Goal: Find specific page/section: Find specific page/section

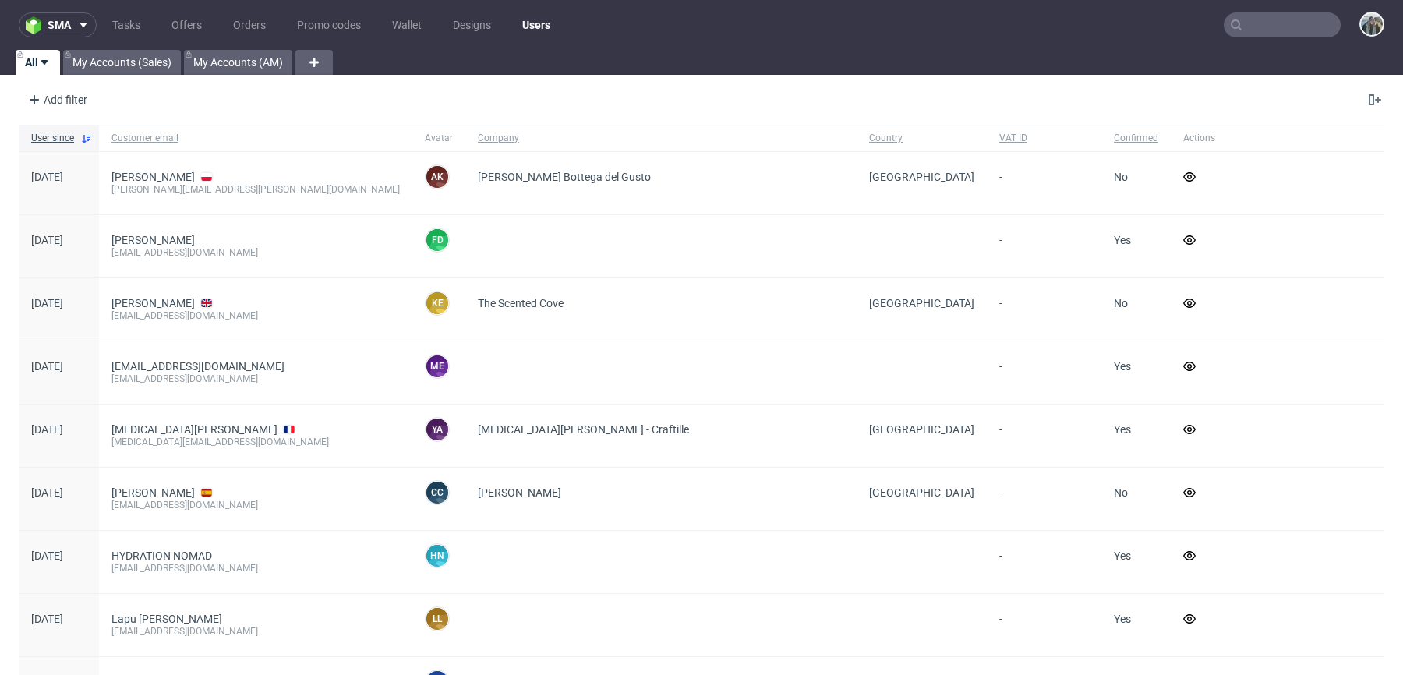
click at [1256, 34] on input "text" at bounding box center [1282, 24] width 117 height 25
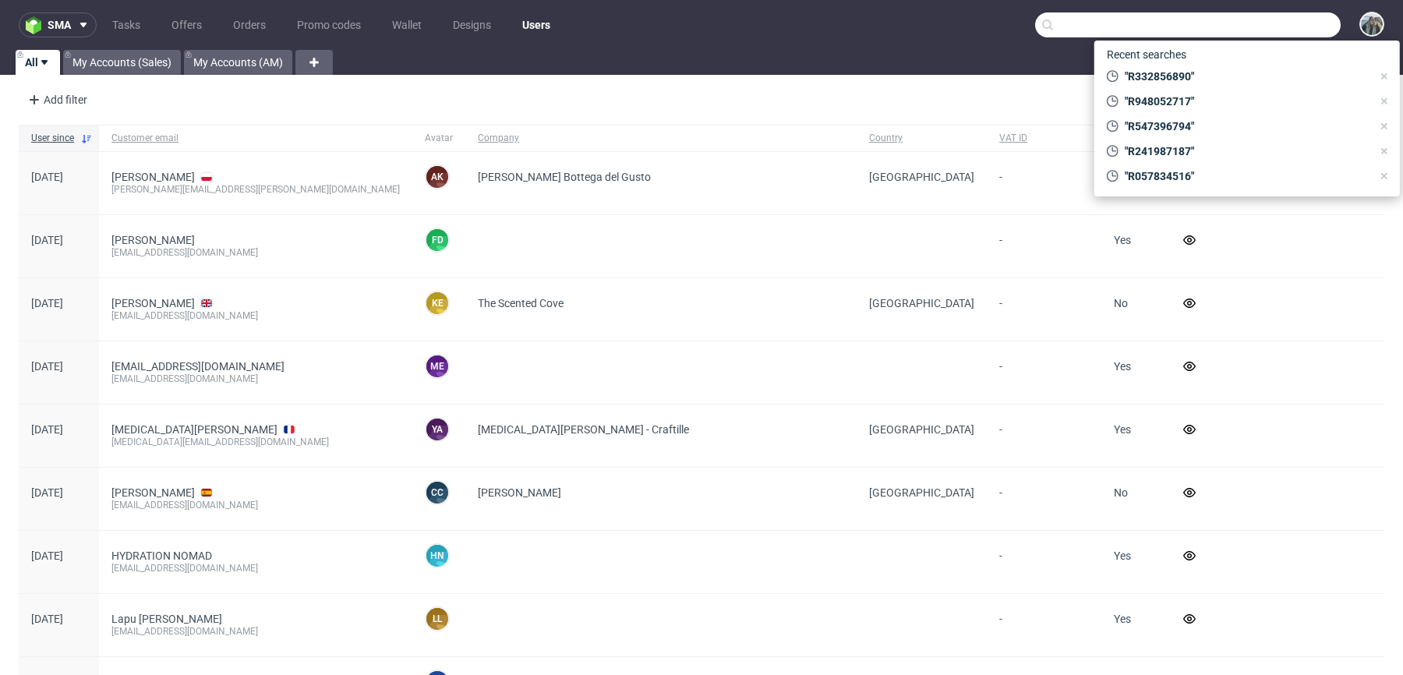
click at [1256, 34] on input "text" at bounding box center [1188, 24] width 306 height 25
paste input "R949123260_POWK_complaint"
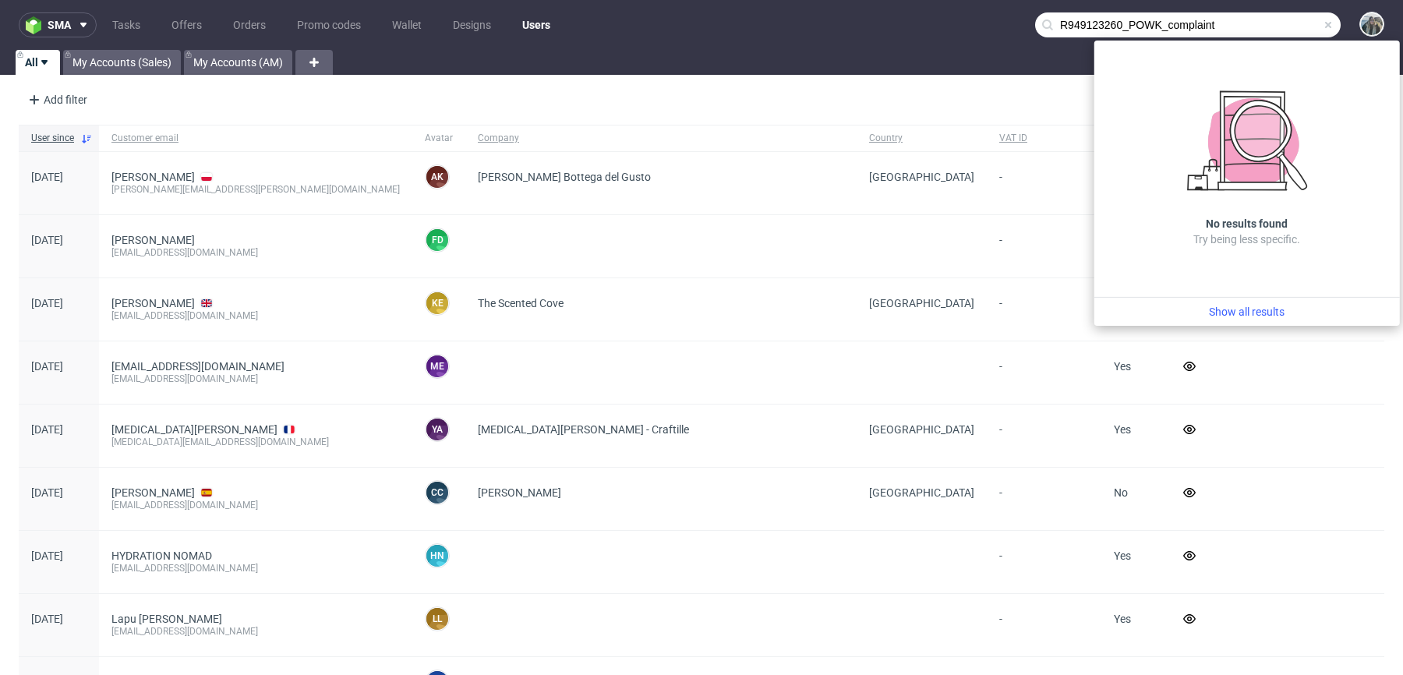
drag, startPoint x: 1128, startPoint y: 24, endPoint x: 1276, endPoint y: 24, distance: 148.1
click at [1265, 24] on input "R949123260_POWK_complaint" at bounding box center [1188, 24] width 306 height 25
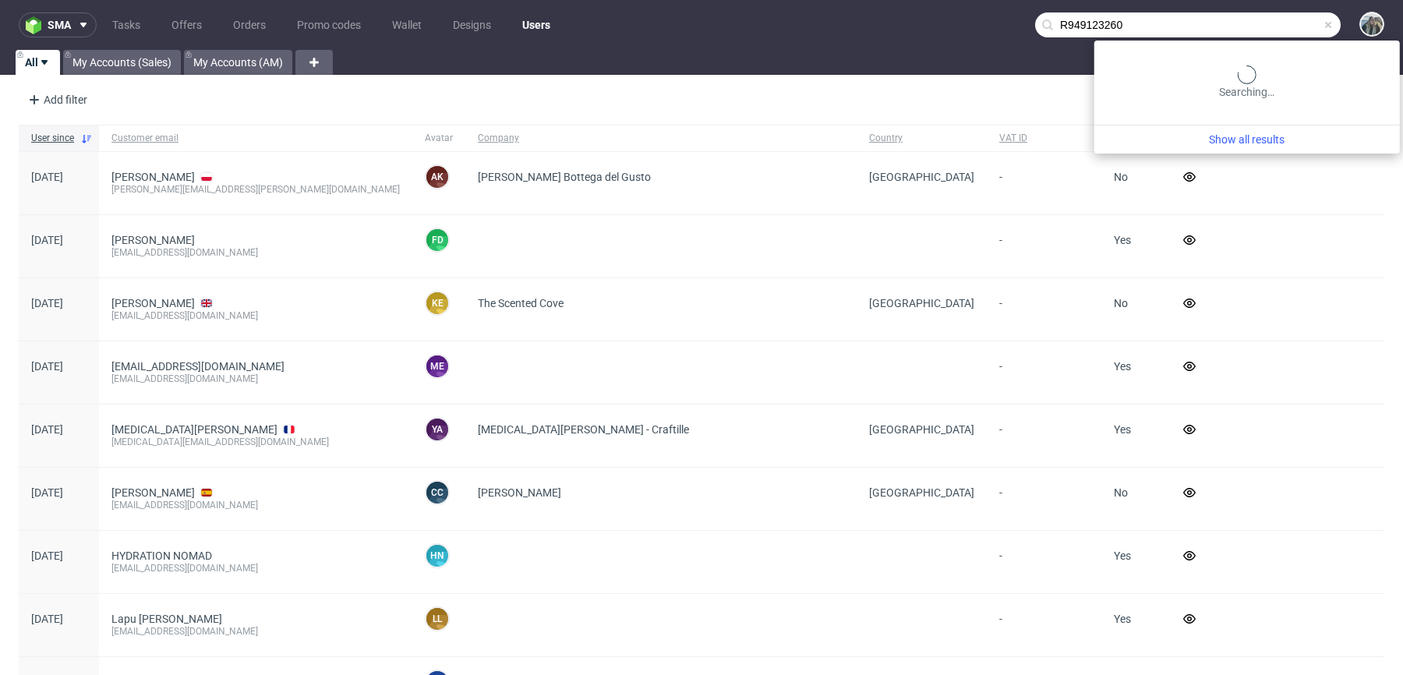
type input "R949123260"
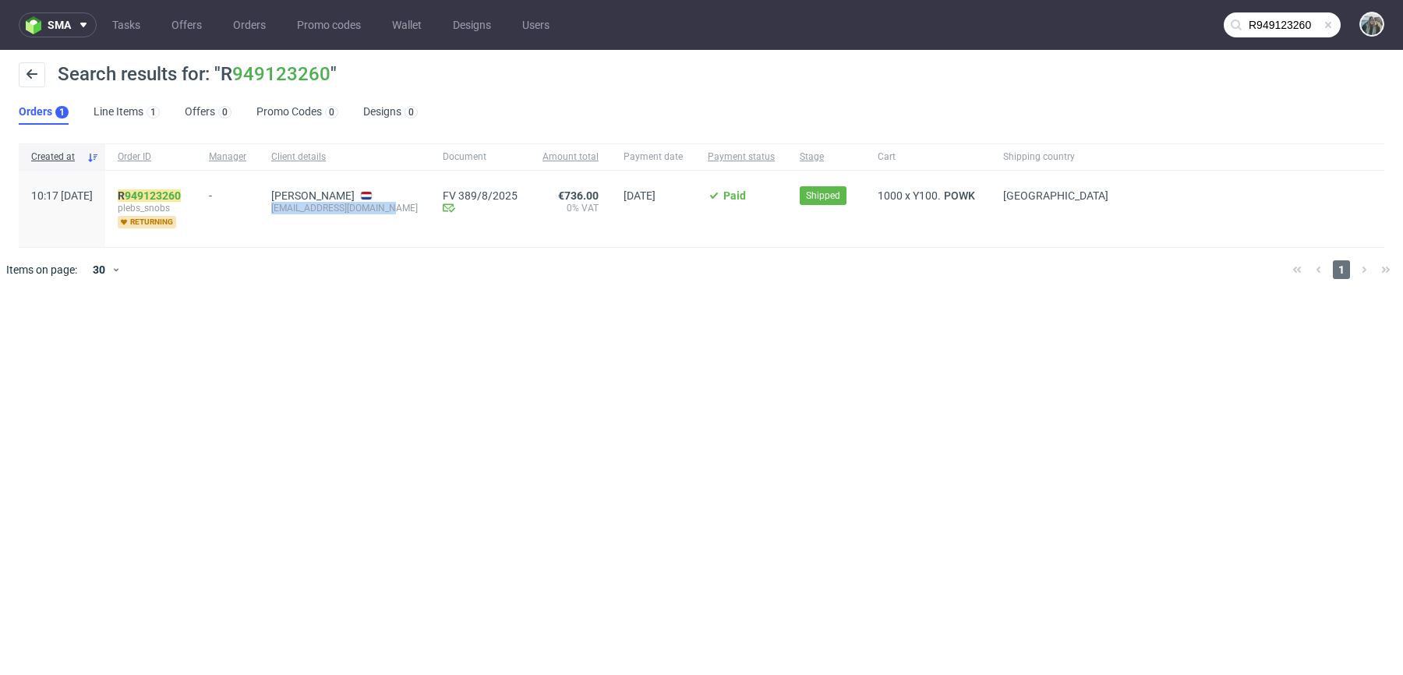
drag, startPoint x: 323, startPoint y: 227, endPoint x: 313, endPoint y: 206, distance: 23.4
click at [313, 207] on div "Nikolai Leuveld nikolaileuveld@gmail.com" at bounding box center [344, 209] width 171 height 76
copy div "nikolaileuveld@gmail.com"
drag, startPoint x: 323, startPoint y: 221, endPoint x: 322, endPoint y: 210, distance: 10.9
click at [322, 210] on span "Nikolai Leuveld nikolaileuveld@gmail.com" at bounding box center [344, 208] width 147 height 39
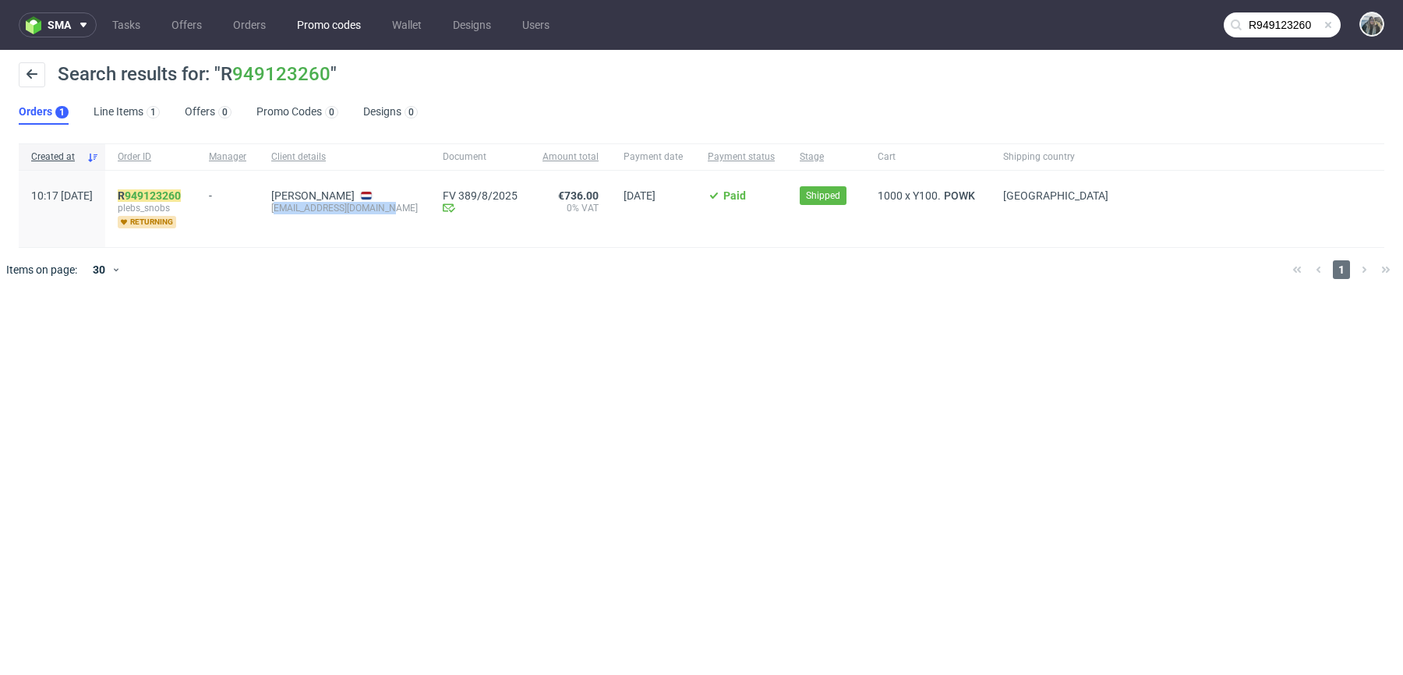
copy div "ikolaileuveld@gmail.com"
drag, startPoint x: 257, startPoint y: 193, endPoint x: 108, endPoint y: 193, distance: 148.9
click at [113, 193] on div "10:17 Wed 30.07.2025 R 949123260 plebs_snobs returning - Nikolai Leuveld nikola…" at bounding box center [702, 209] width 1366 height 77
click at [171, 190] on mark "R 949123260" at bounding box center [149, 195] width 63 height 12
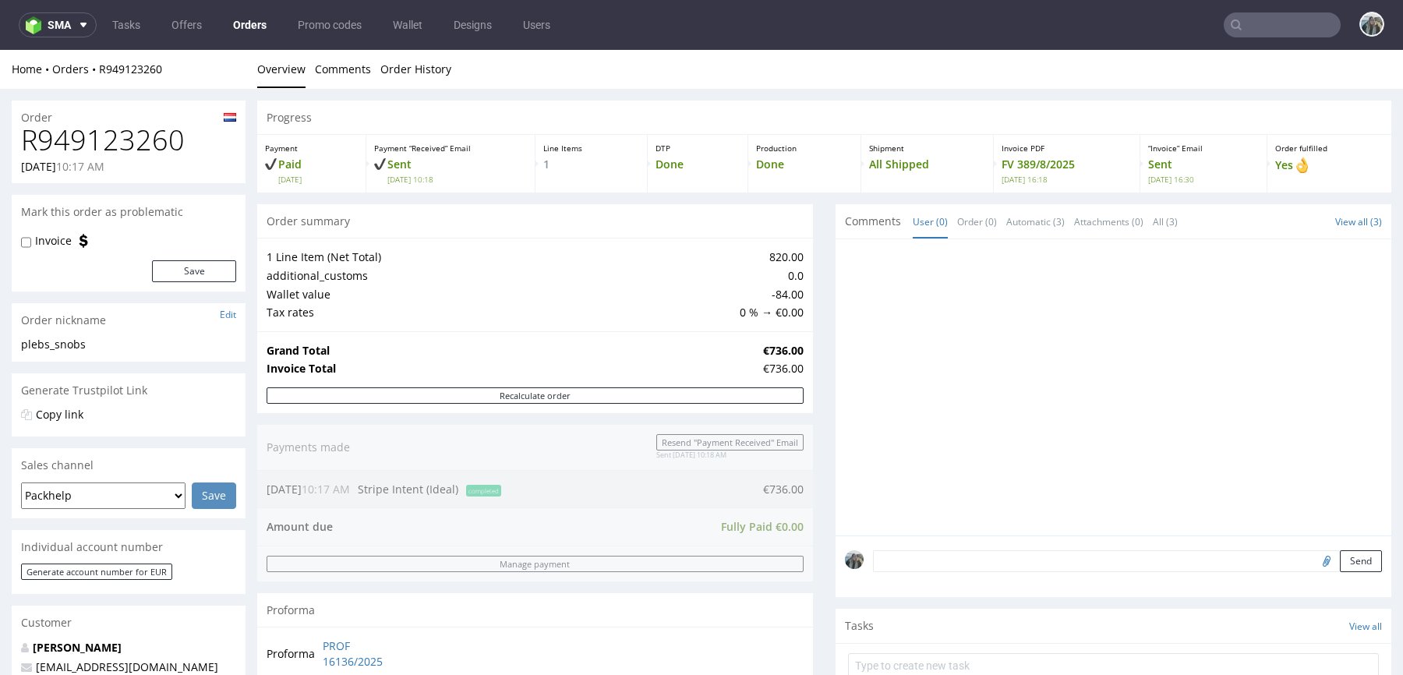
click at [153, 147] on h1 "R949123260" at bounding box center [128, 140] width 215 height 31
copy h1 "R949123260"
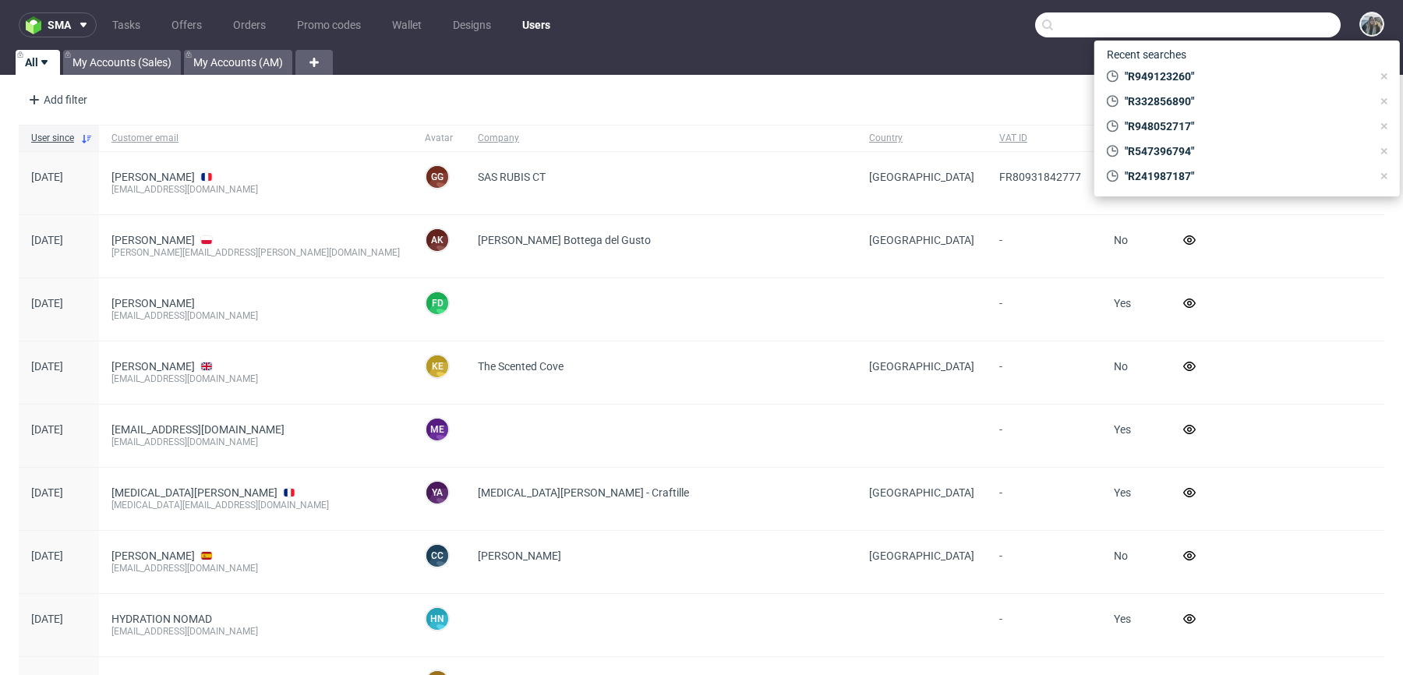
click at [1240, 16] on input "text" at bounding box center [1188, 24] width 306 height 25
paste input "ribcap"
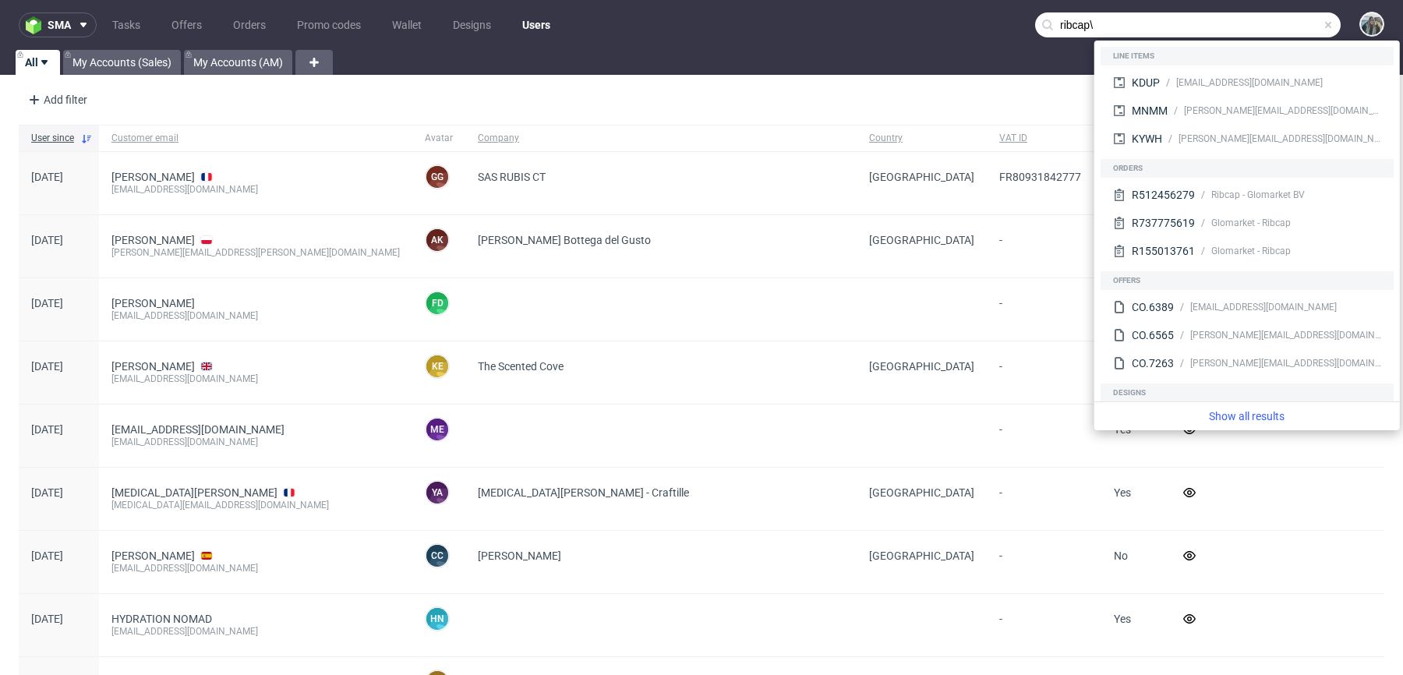
paste input "text"
type input "ribcap"
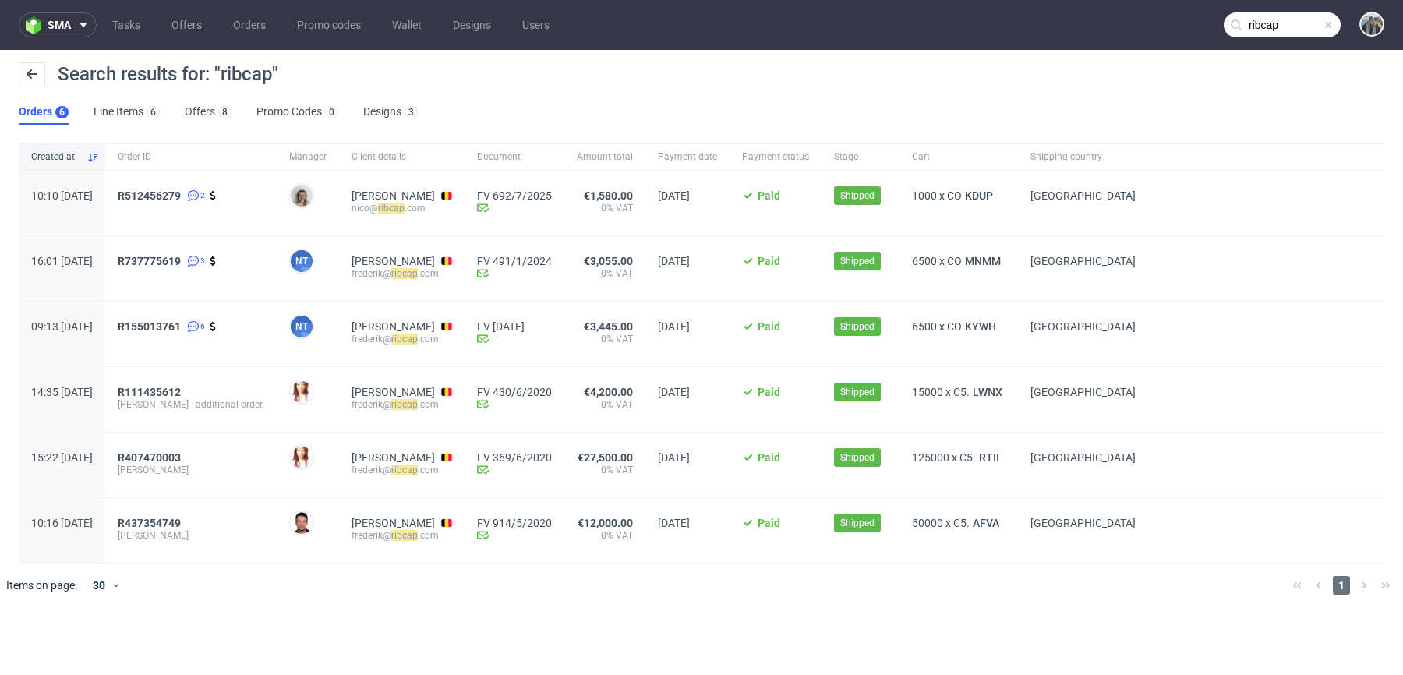
drag, startPoint x: 160, startPoint y: 231, endPoint x: 157, endPoint y: 194, distance: 36.7
click at [158, 196] on div "R512456279 2" at bounding box center [190, 203] width 171 height 65
copy span "R512456279"
click at [176, 194] on span "R512456279" at bounding box center [149, 195] width 63 height 12
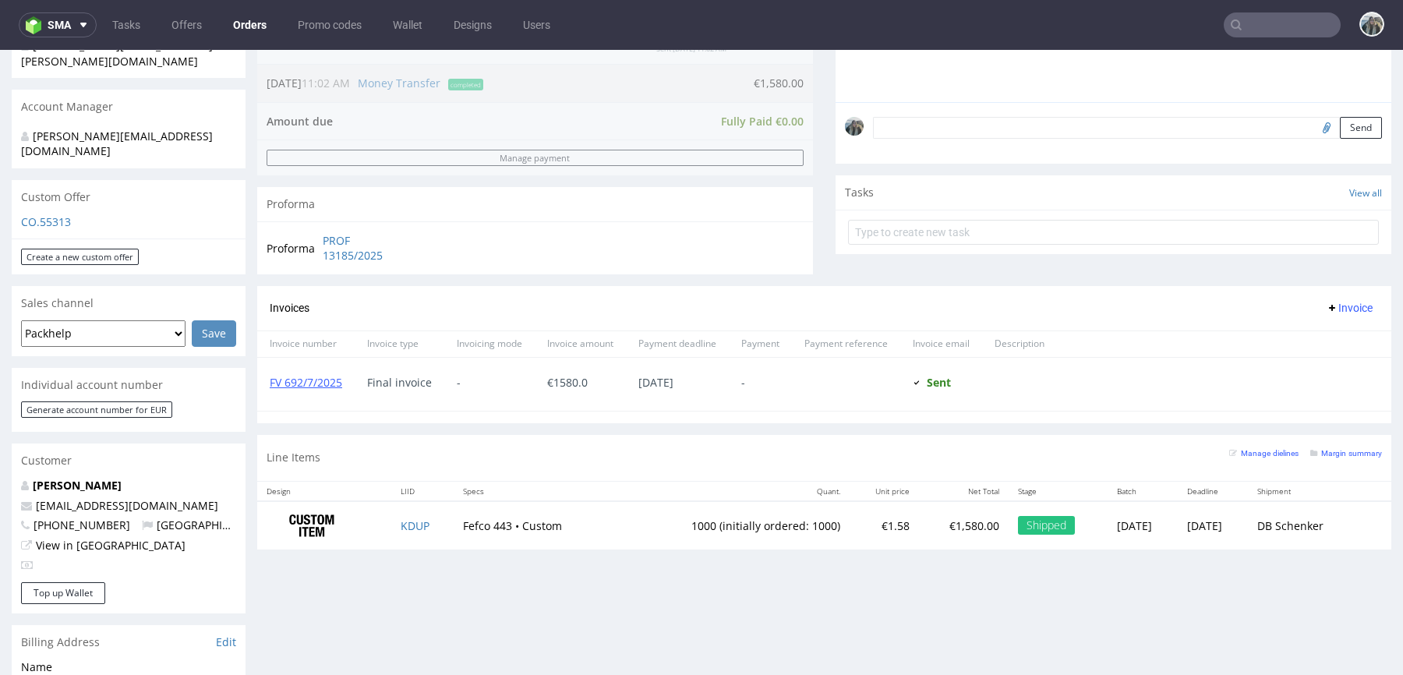
scroll to position [359, 0]
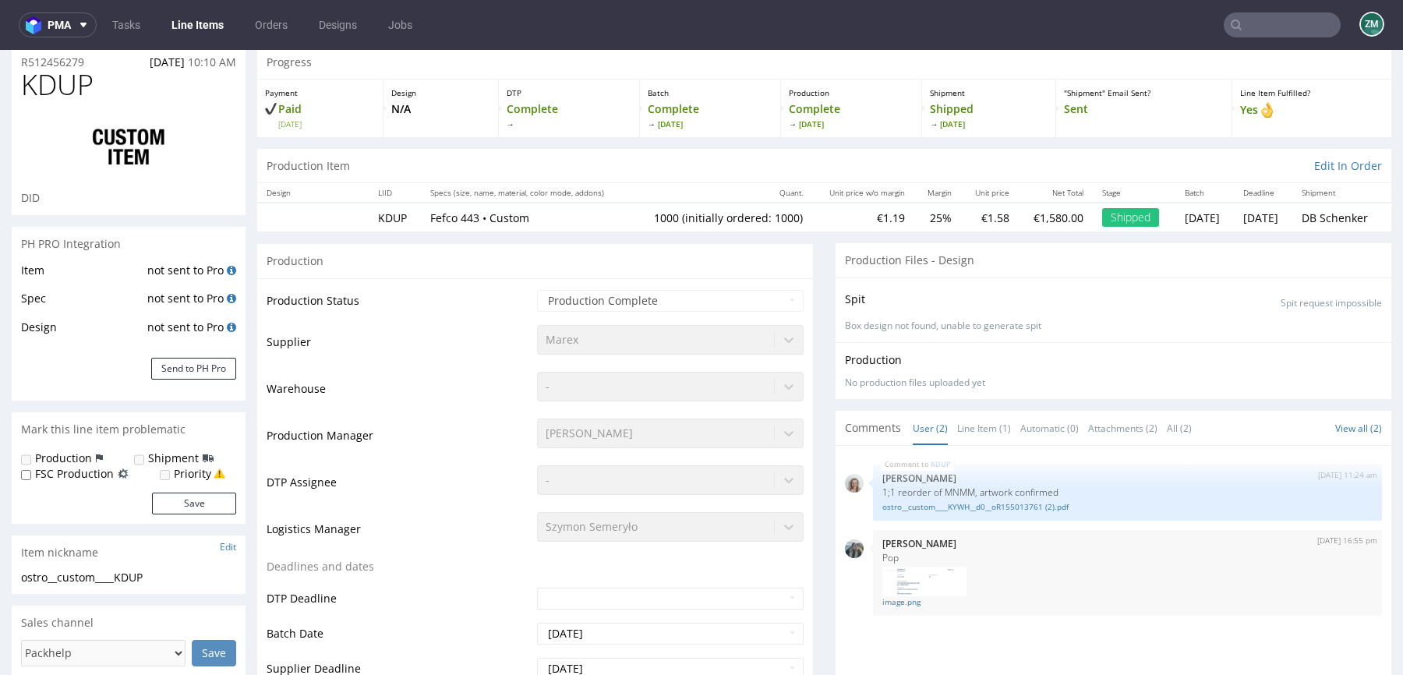
scroll to position [189, 0]
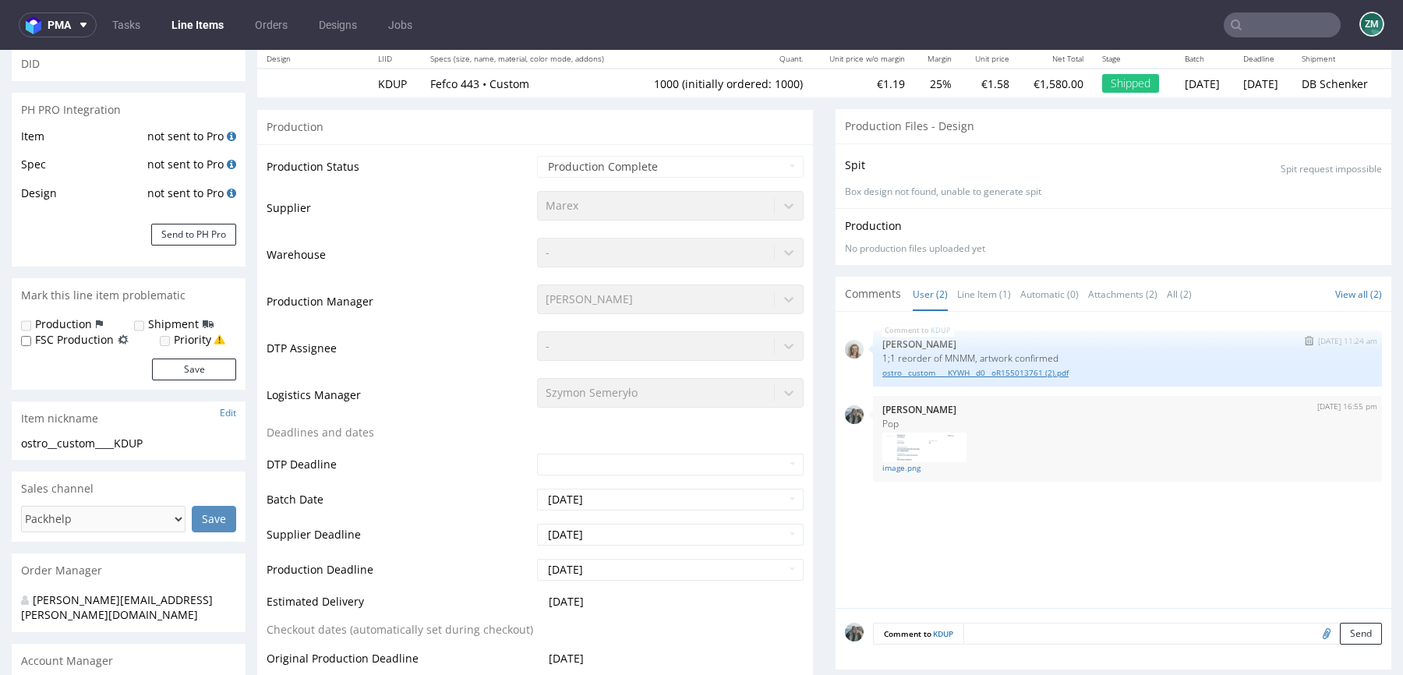
click at [1048, 367] on link "ostro__custom____KYWH__d0__oR155013761 (2).pdf" at bounding box center [1127, 373] width 490 height 12
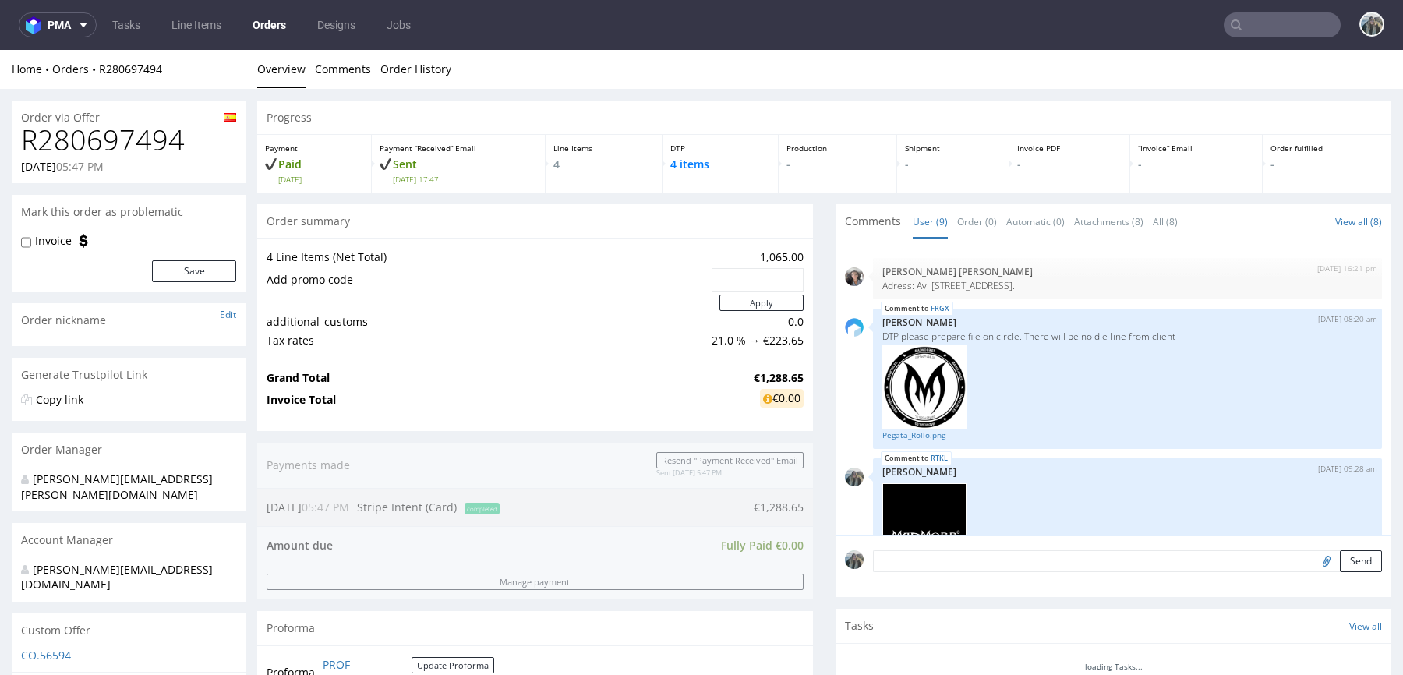
scroll to position [631, 0]
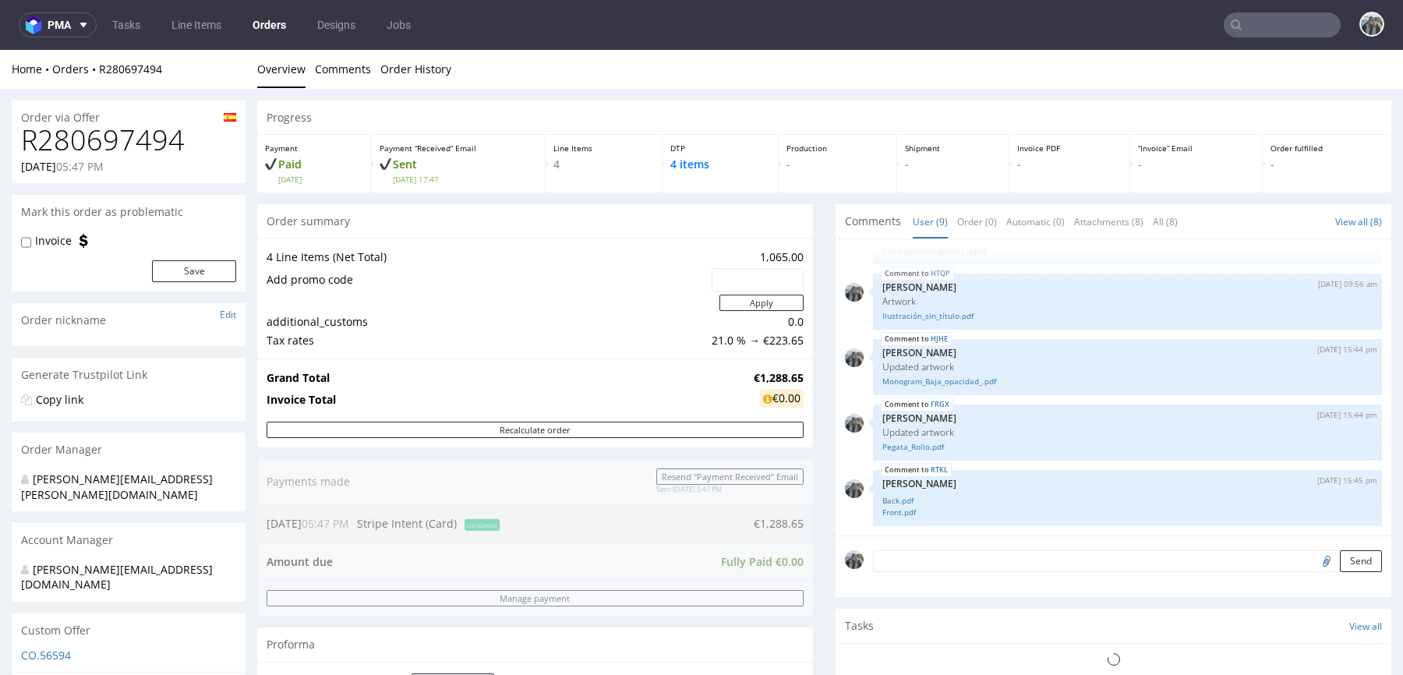
click at [136, 154] on h1 "R280697494" at bounding box center [128, 140] width 215 height 31
copy h1 "R280697494"
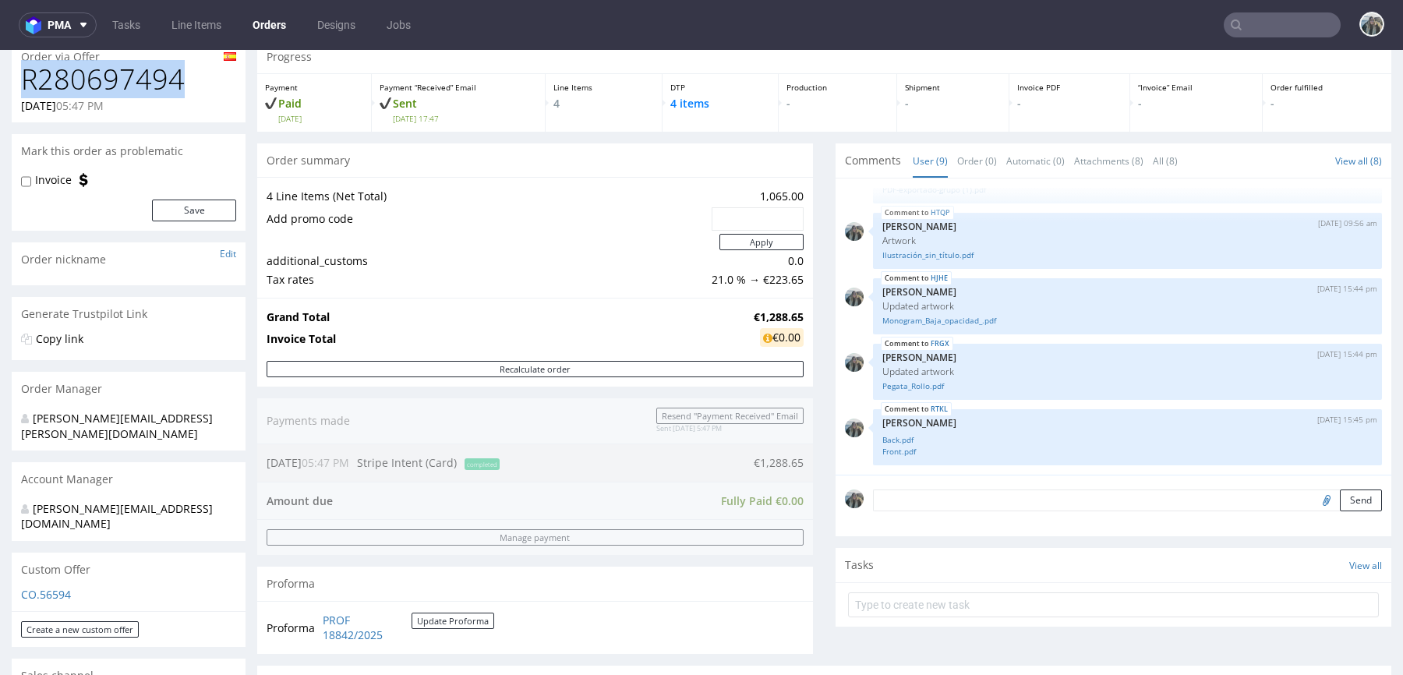
scroll to position [348, 0]
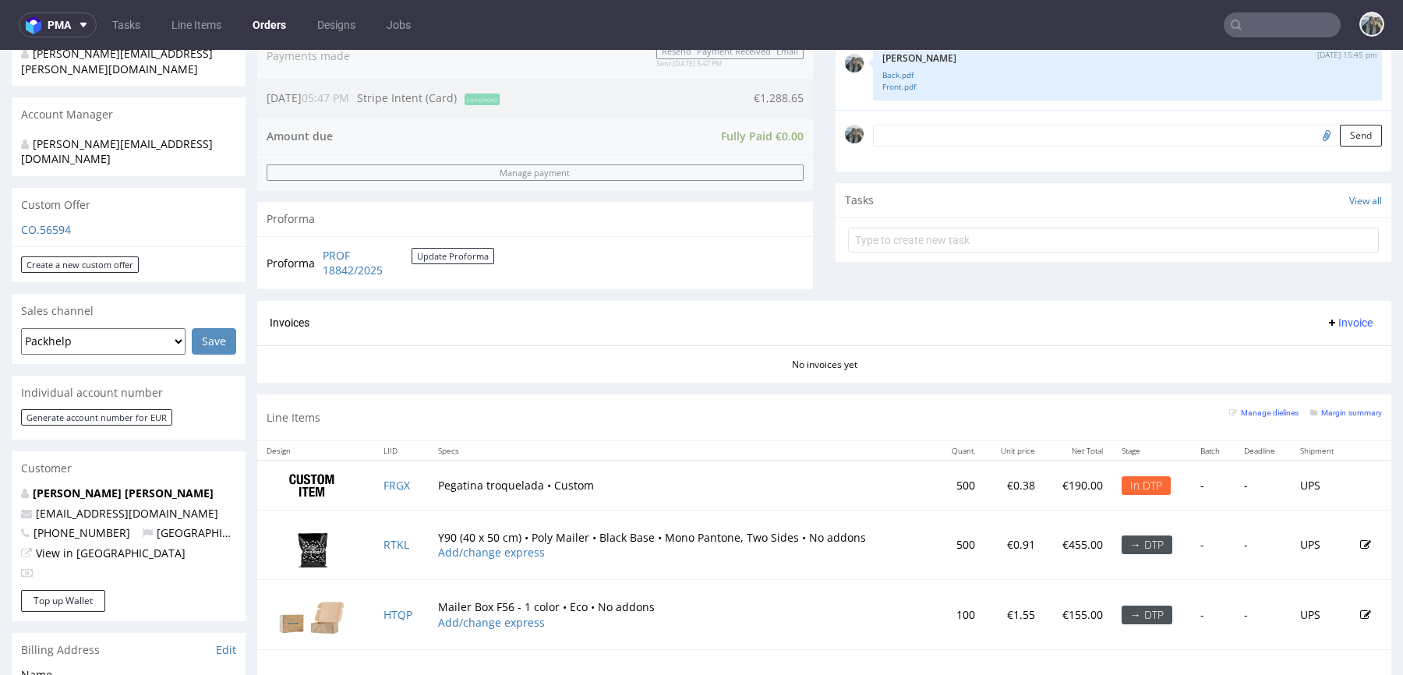
scroll to position [795, 0]
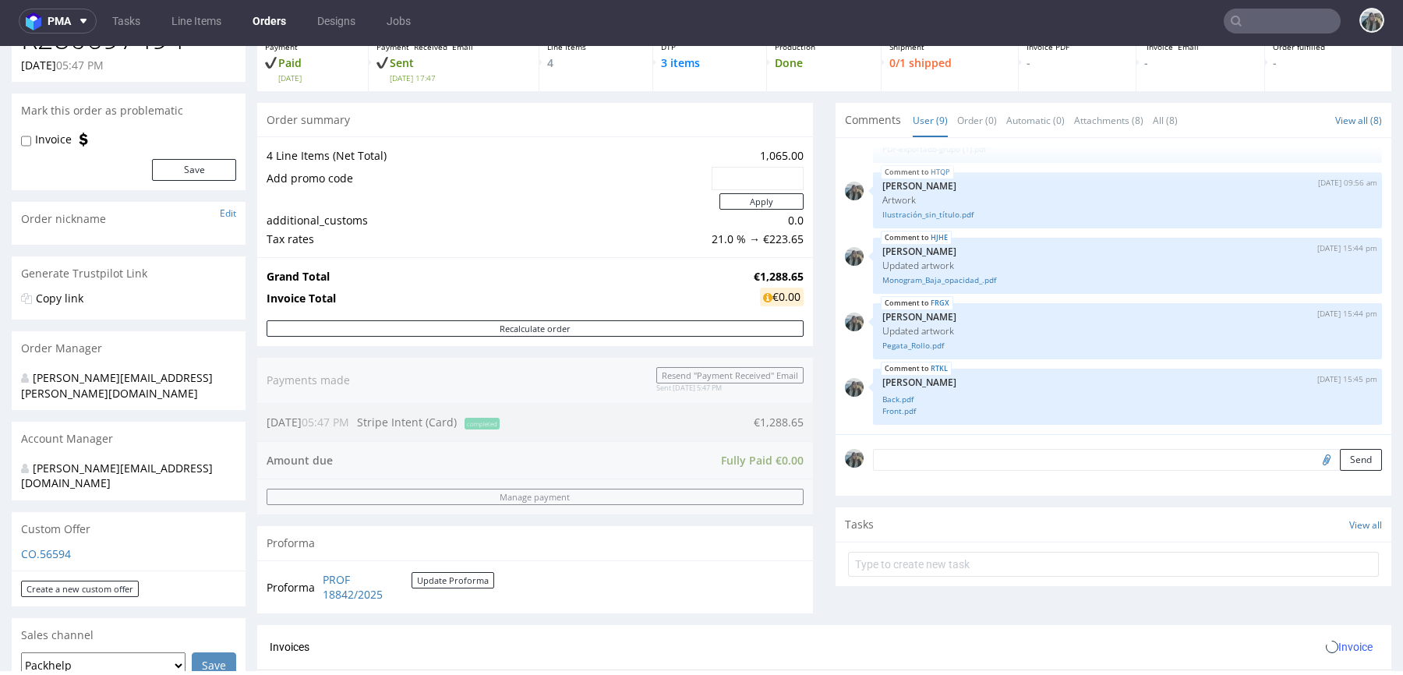
scroll to position [723, 0]
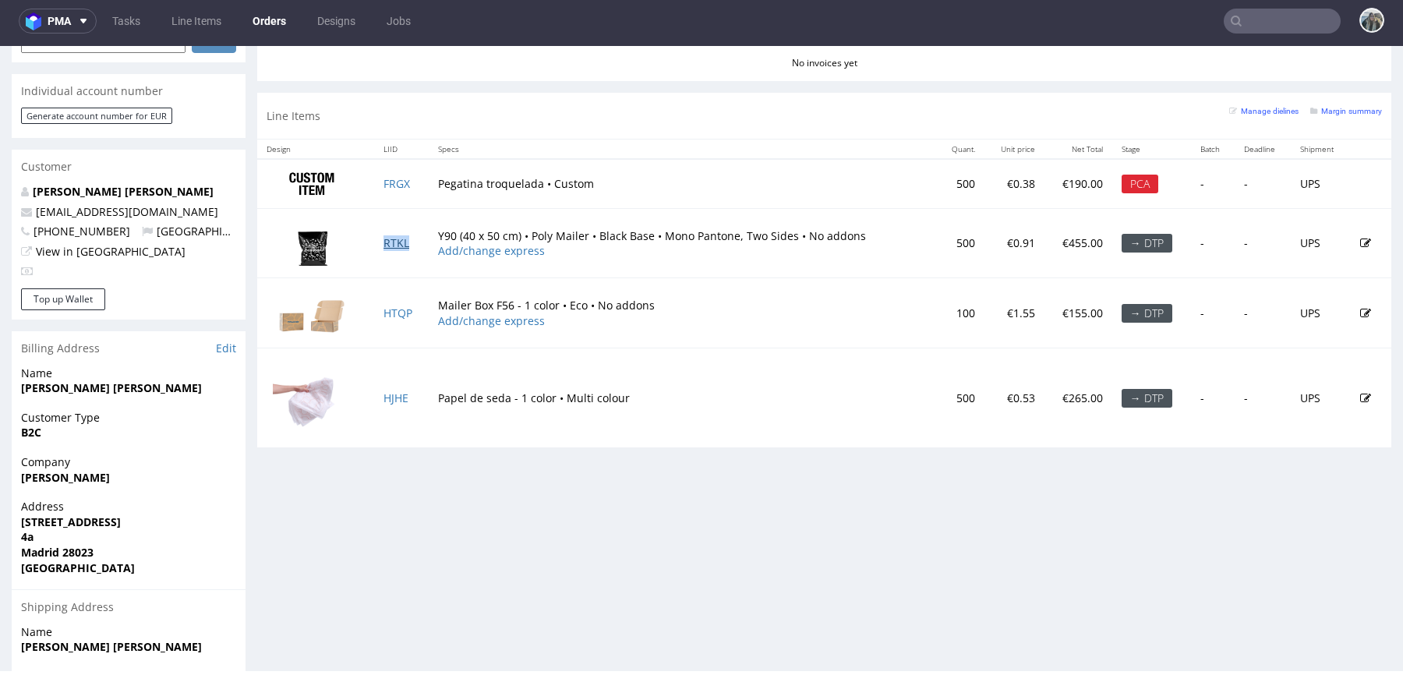
click at [391, 243] on link "RTKL" at bounding box center [396, 242] width 26 height 15
click at [394, 310] on link "HTQP" at bounding box center [397, 313] width 29 height 15
click at [394, 394] on link "HJHE" at bounding box center [395, 397] width 25 height 15
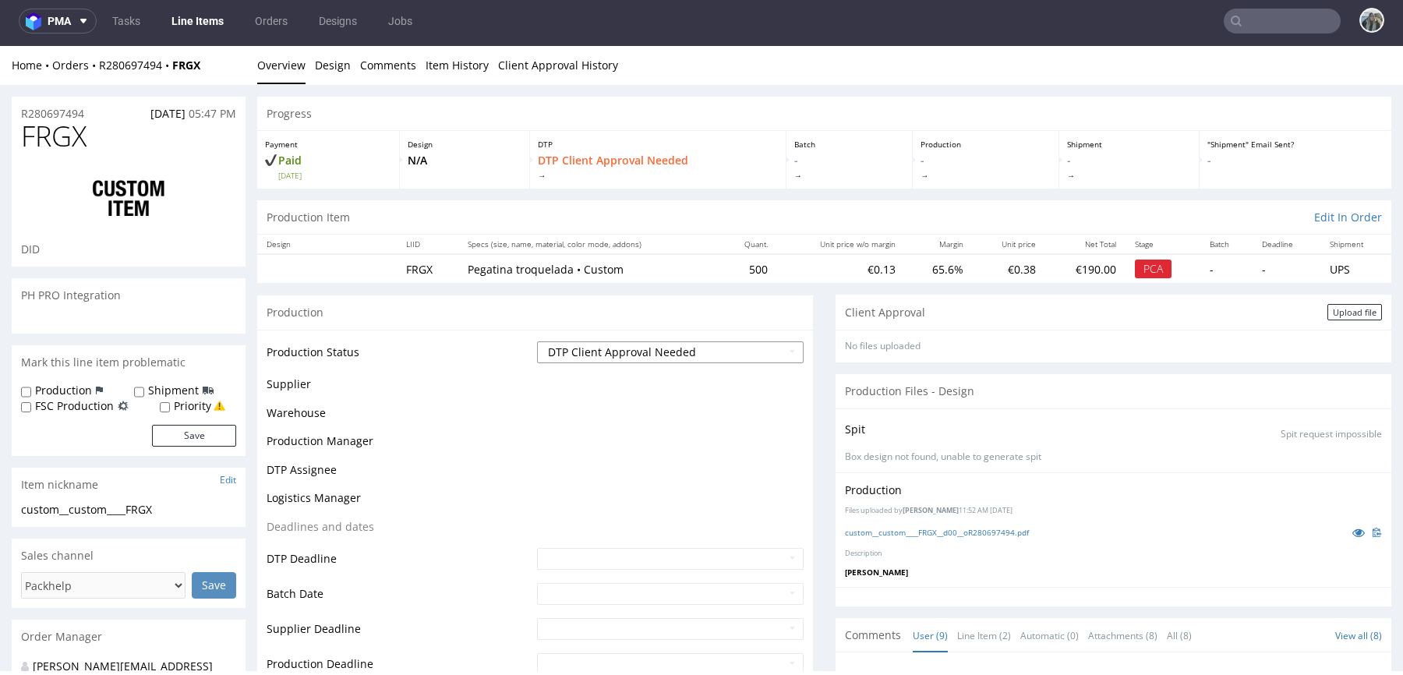
scroll to position [631, 0]
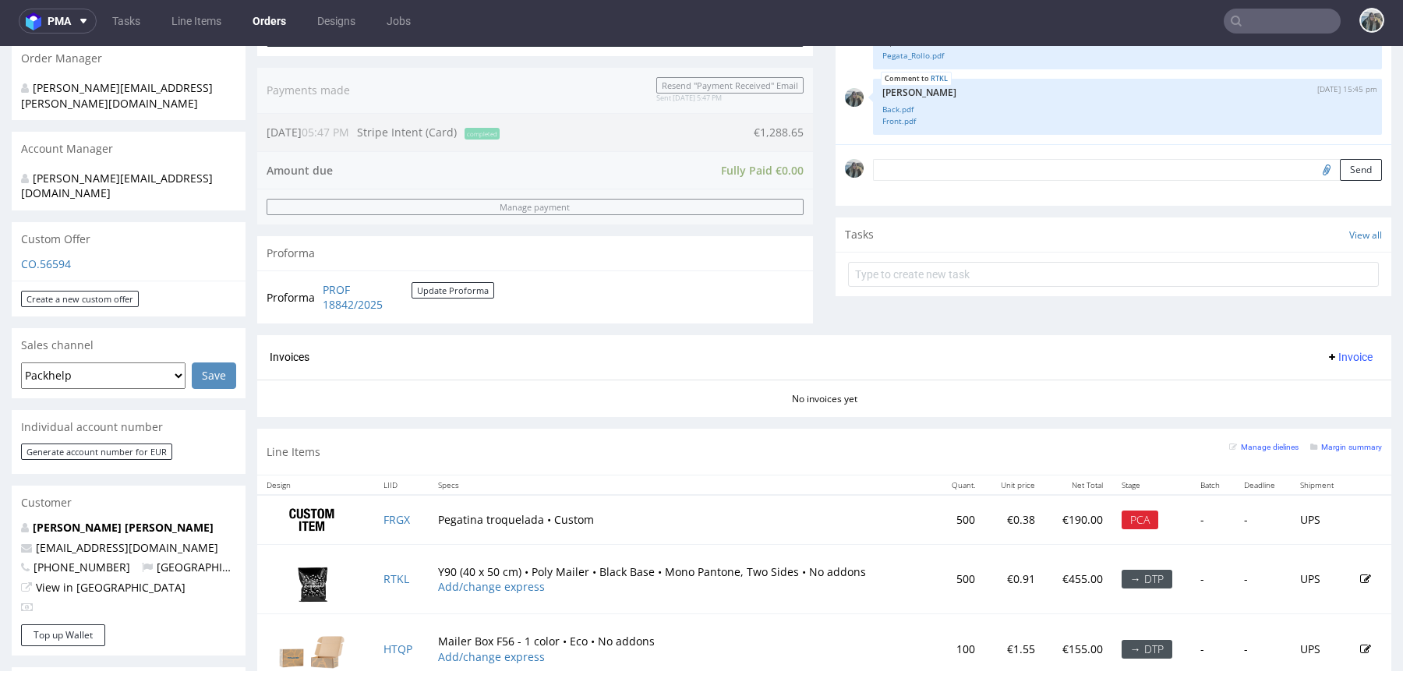
scroll to position [655, 0]
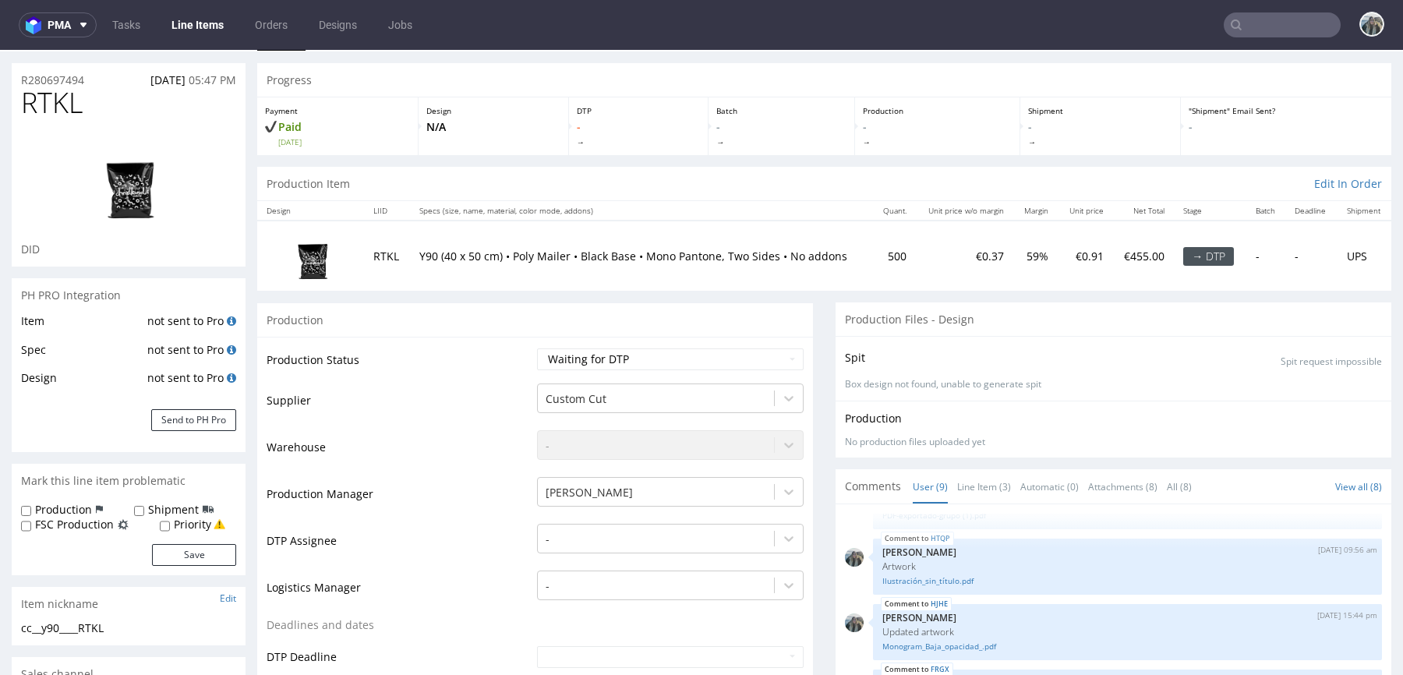
scroll to position [41, 0]
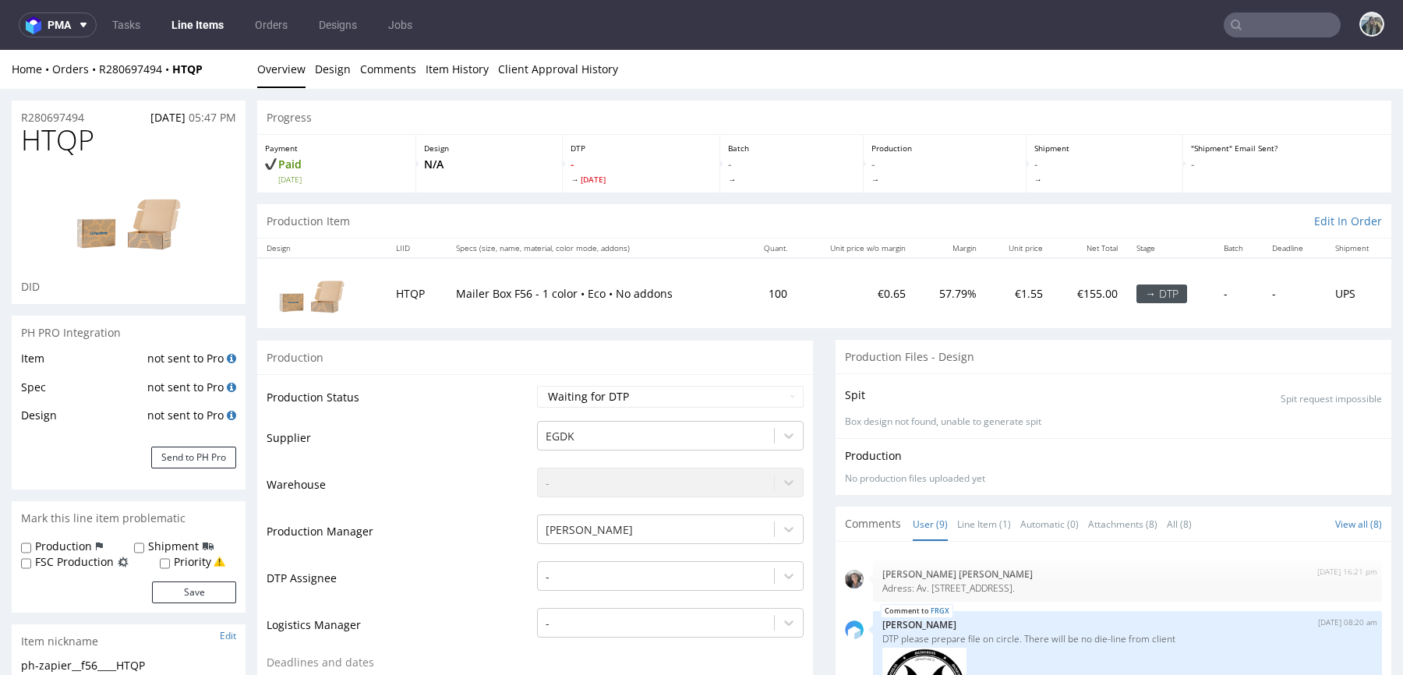
scroll to position [631, 0]
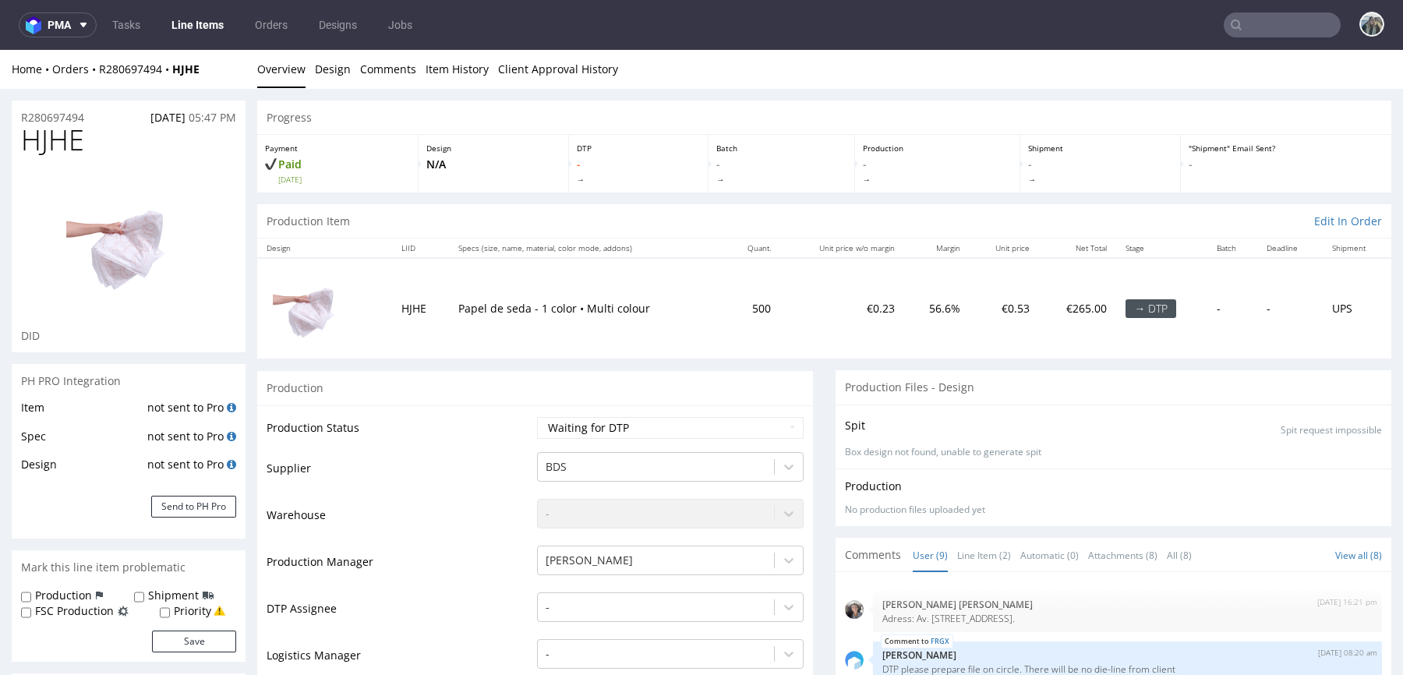
scroll to position [631, 0]
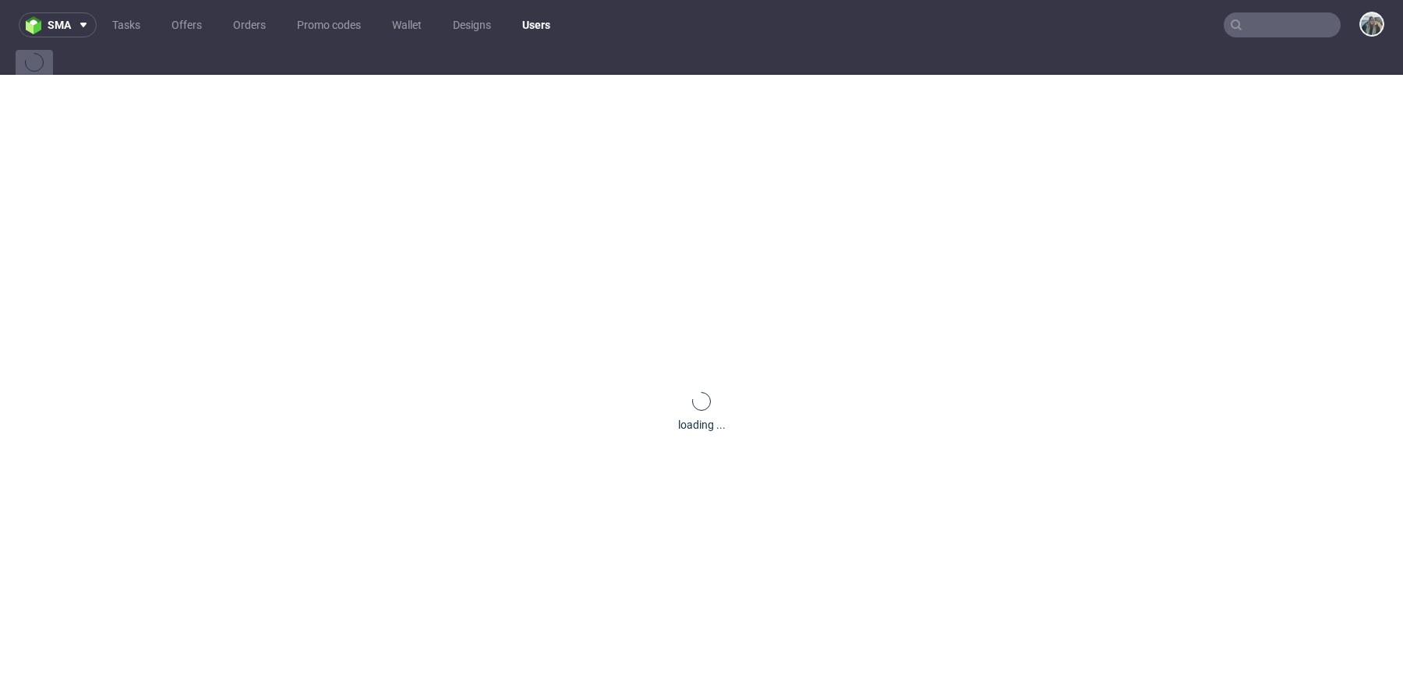
click at [1260, 27] on input "text" at bounding box center [1282, 24] width 117 height 25
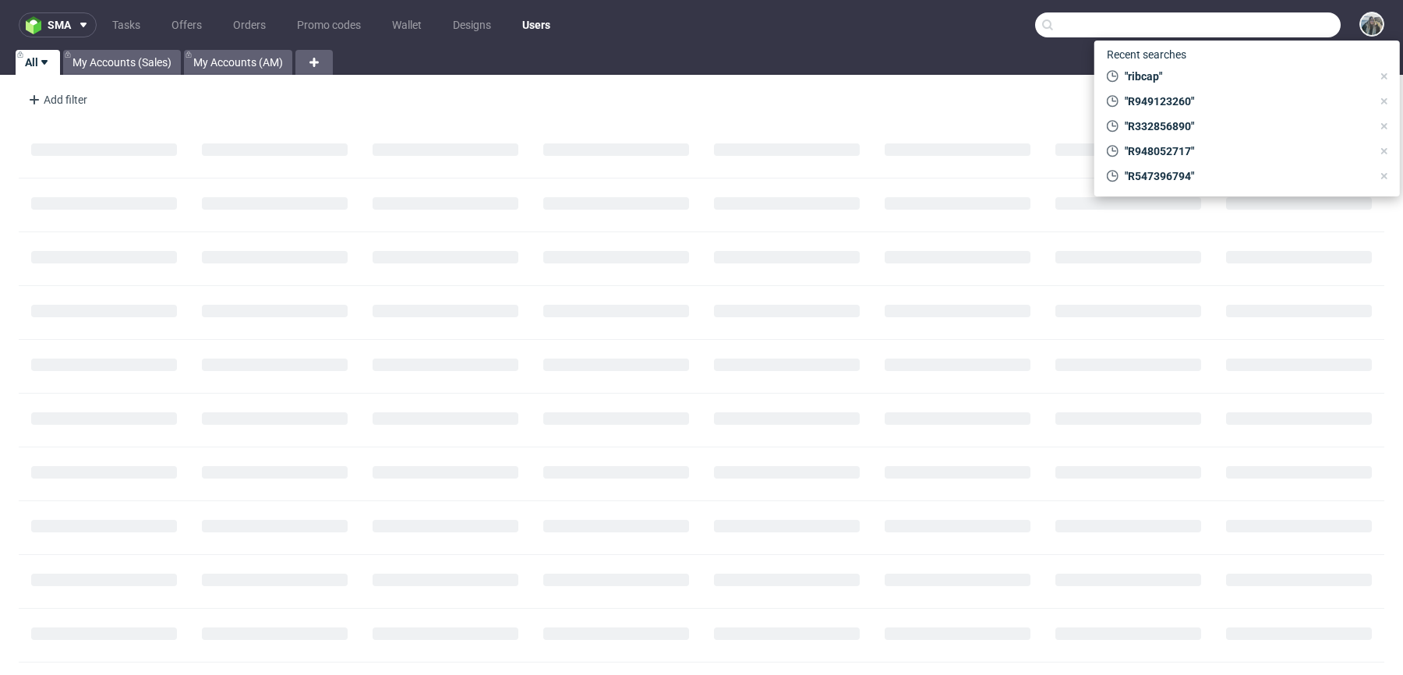
paste input "R767970935"
type input "R767970935"
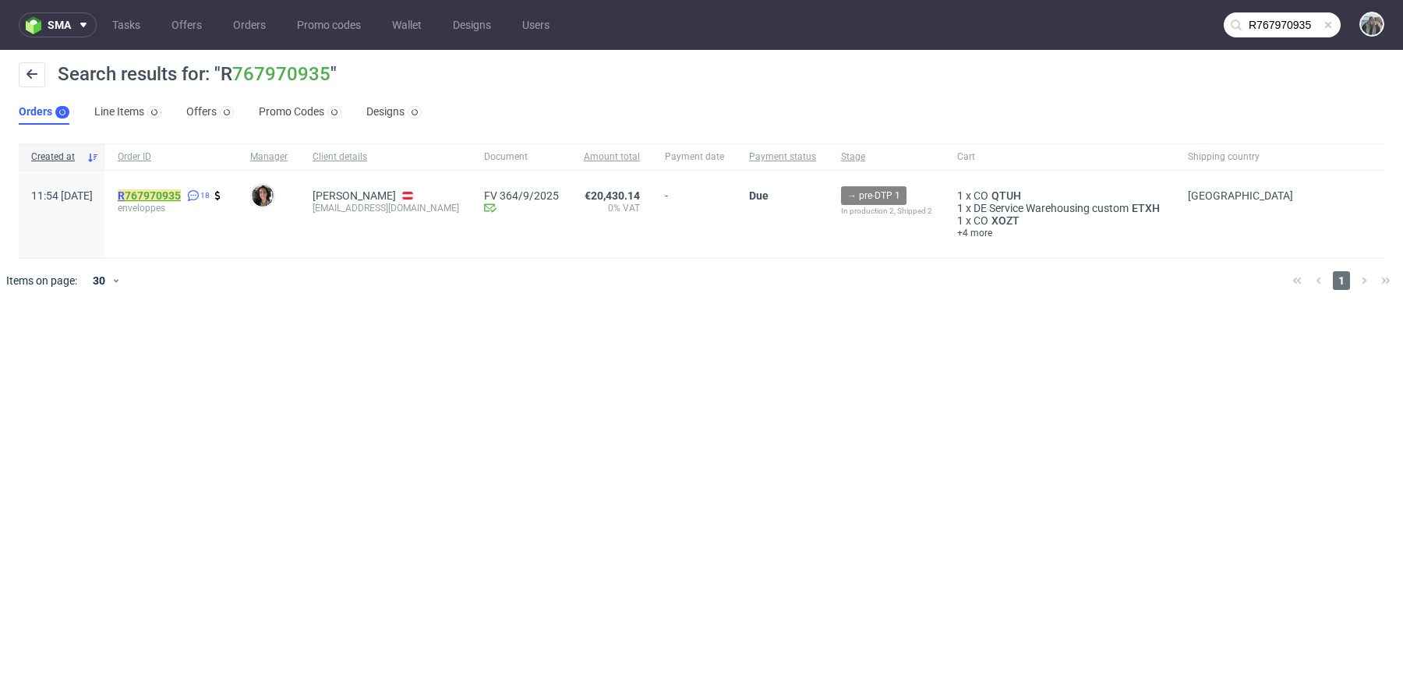
click at [181, 191] on link "767970935" at bounding box center [153, 195] width 56 height 12
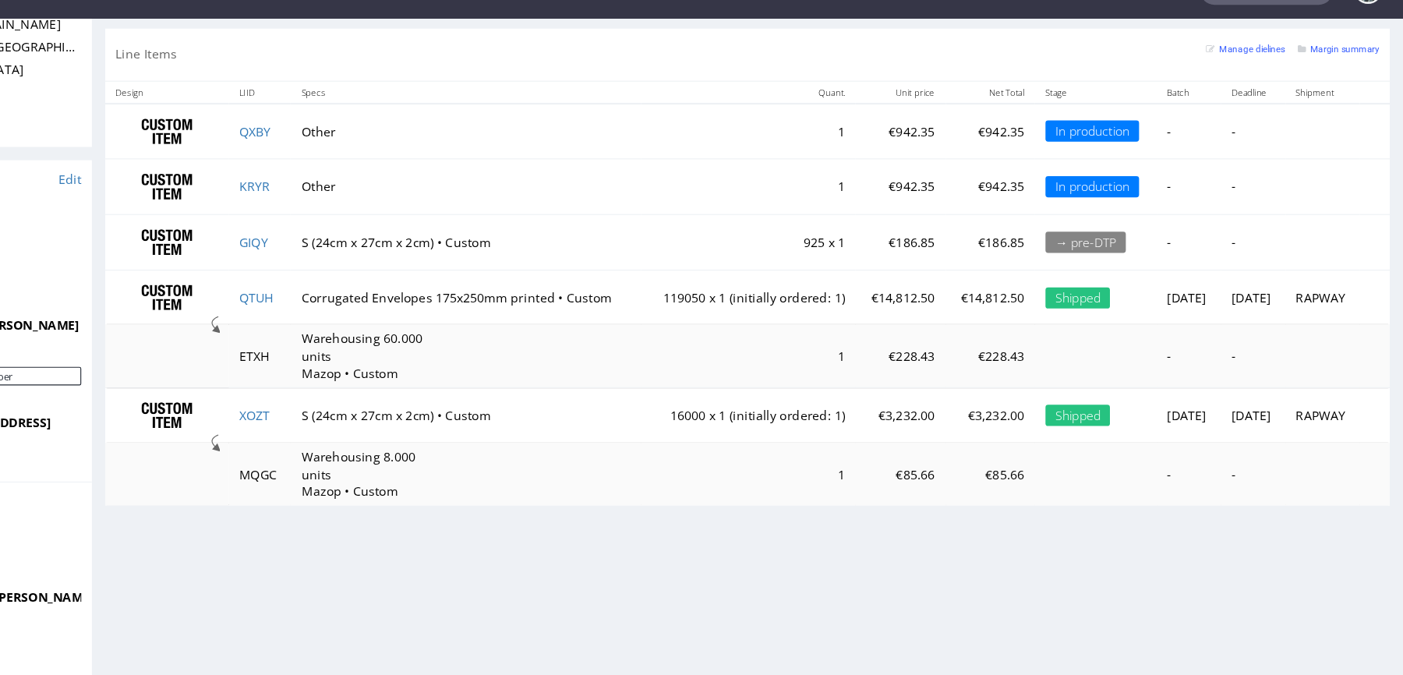
scroll to position [893, 0]
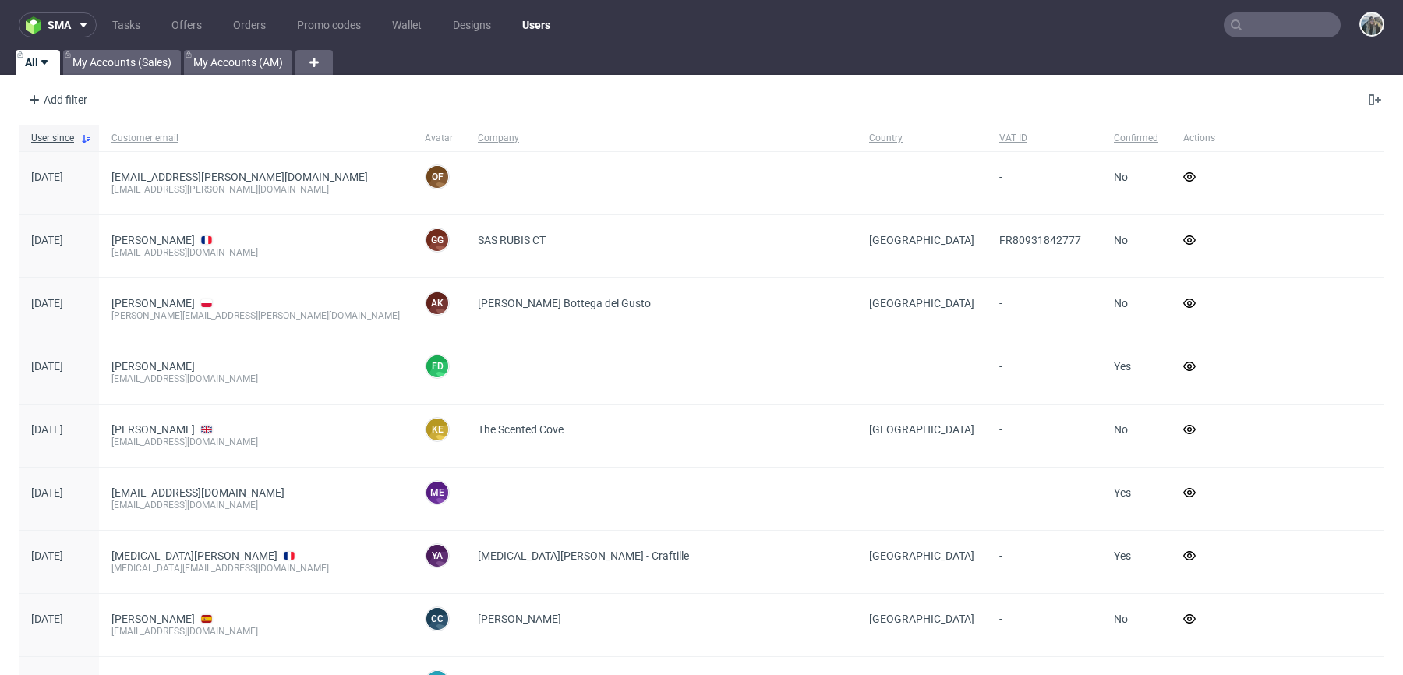
click at [1271, 29] on input "text" at bounding box center [1282, 24] width 117 height 25
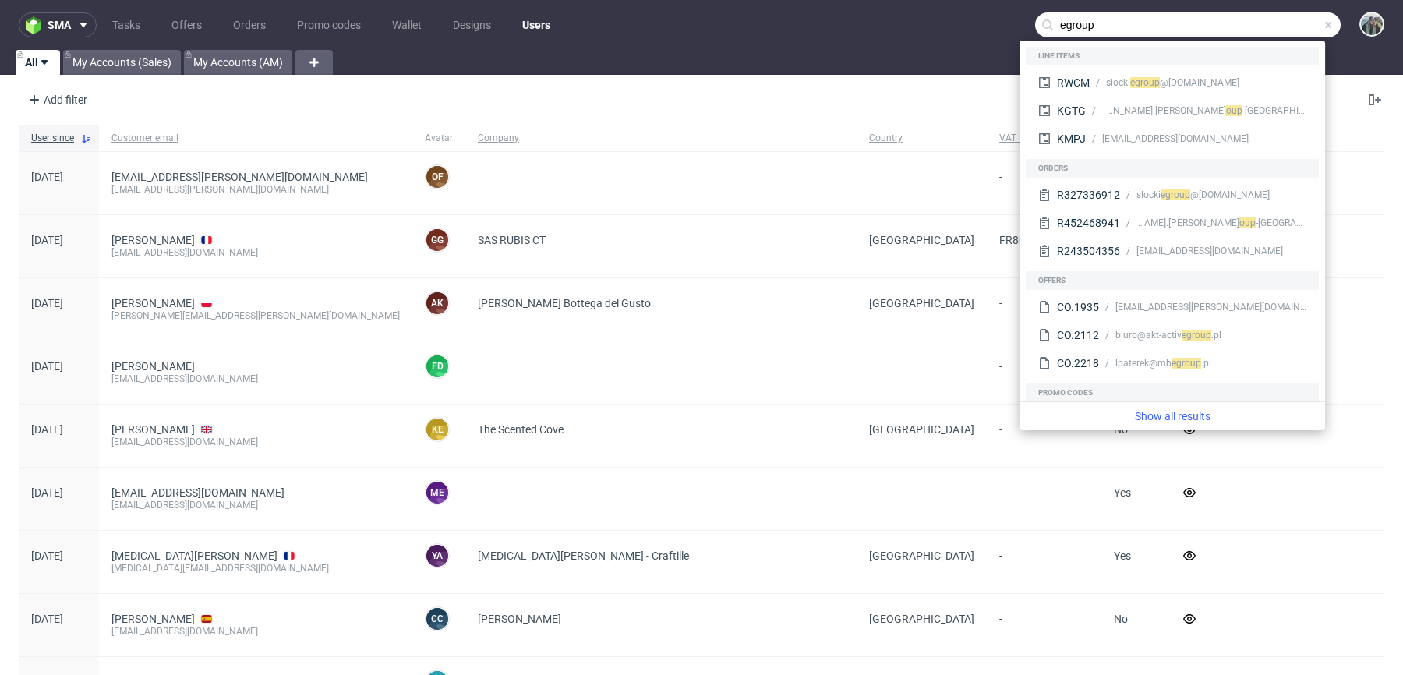
type input "egroup"
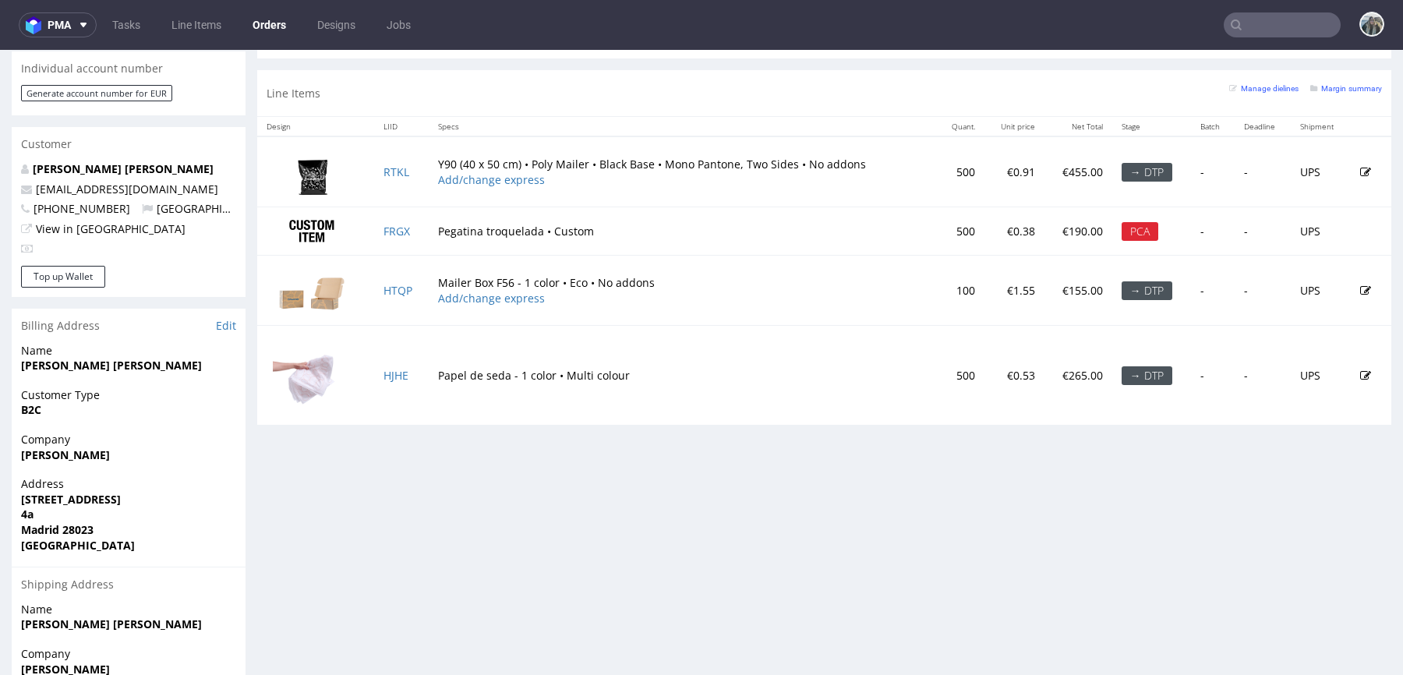
scroll to position [657, 0]
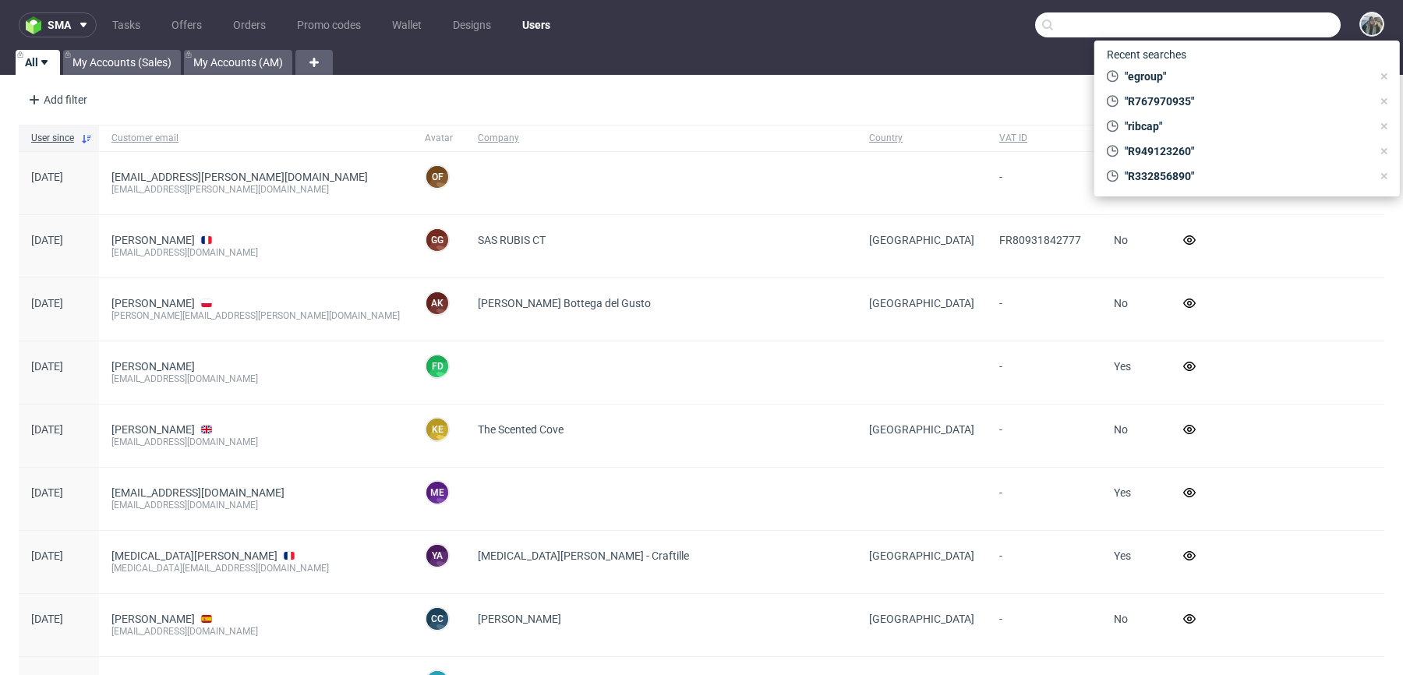
click at [1276, 27] on input "text" at bounding box center [1188, 24] width 306 height 25
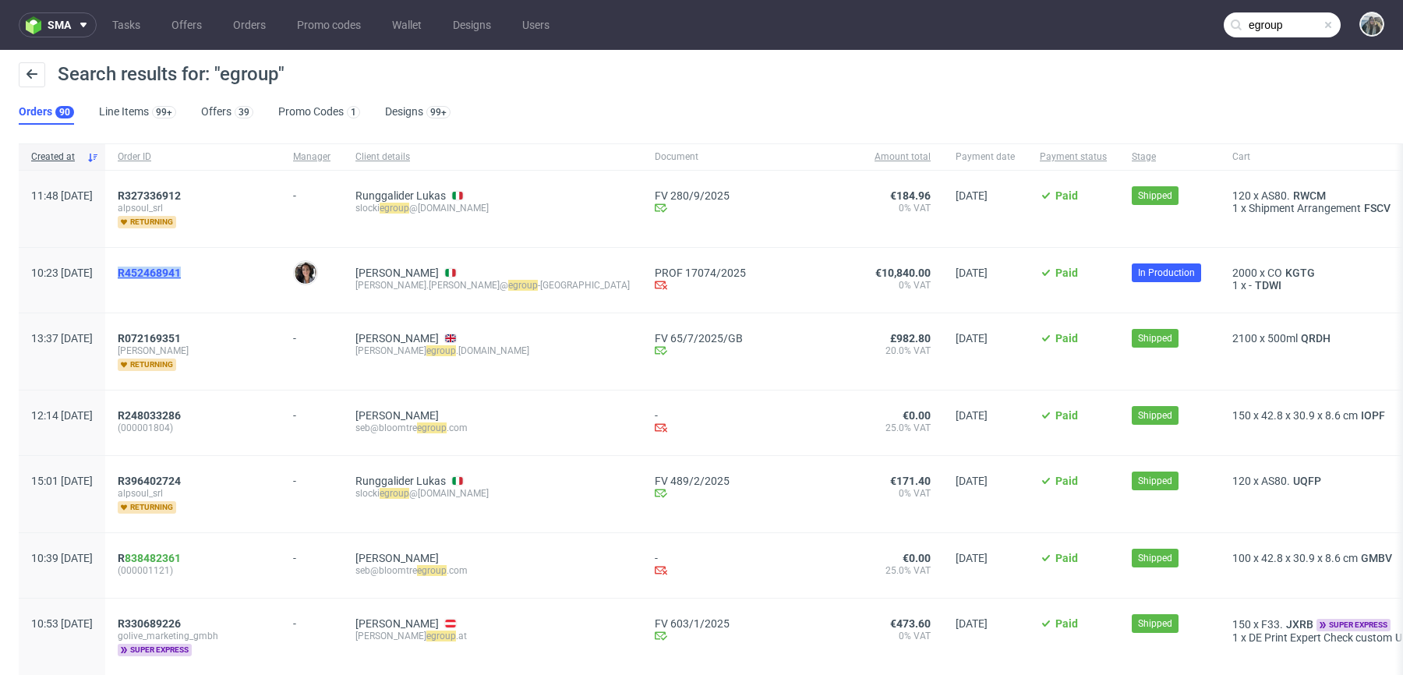
drag, startPoint x: 168, startPoint y: 285, endPoint x: 167, endPoint y: 271, distance: 14.1
click at [167, 272] on span "R452468941" at bounding box center [193, 280] width 150 height 27
copy span "R452468941"
click at [1253, 30] on input "egroup" at bounding box center [1282, 24] width 117 height 25
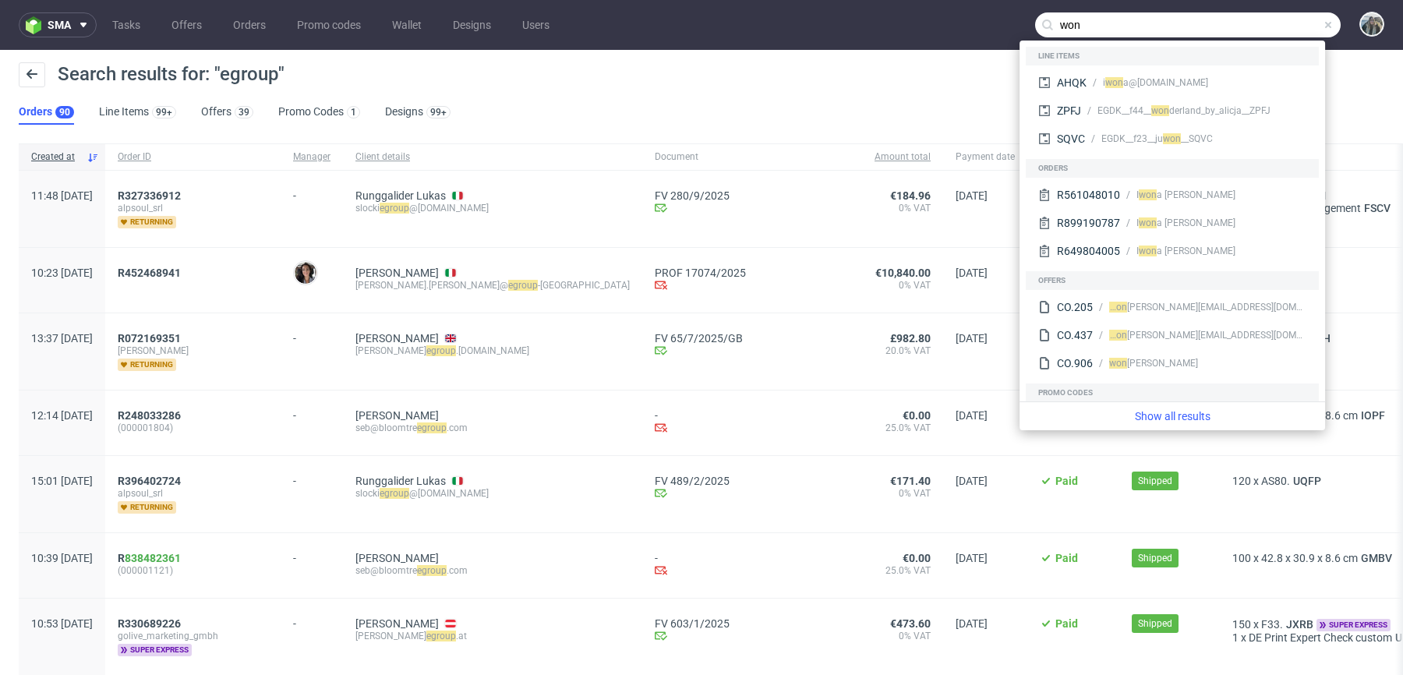
type input "won"
click at [185, 262] on div "R452468941" at bounding box center [192, 280] width 175 height 65
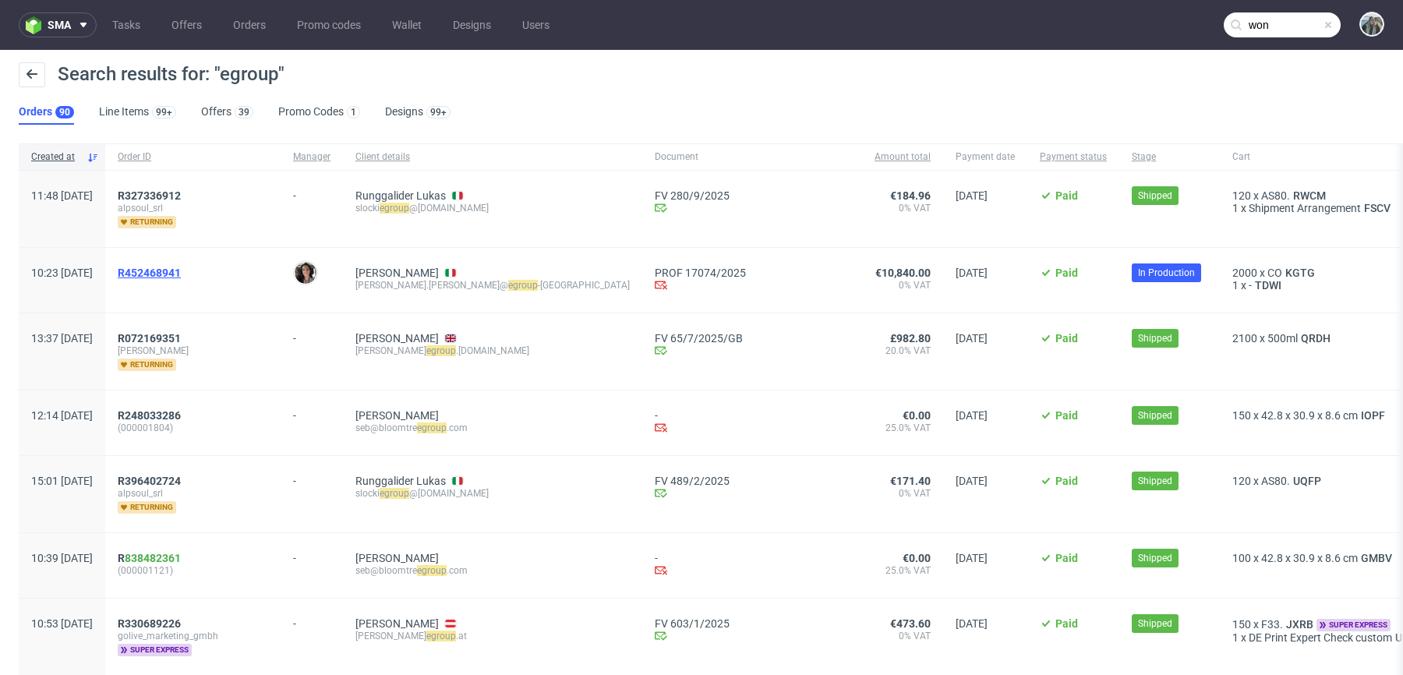
click at [181, 270] on span "R452468941" at bounding box center [149, 273] width 63 height 12
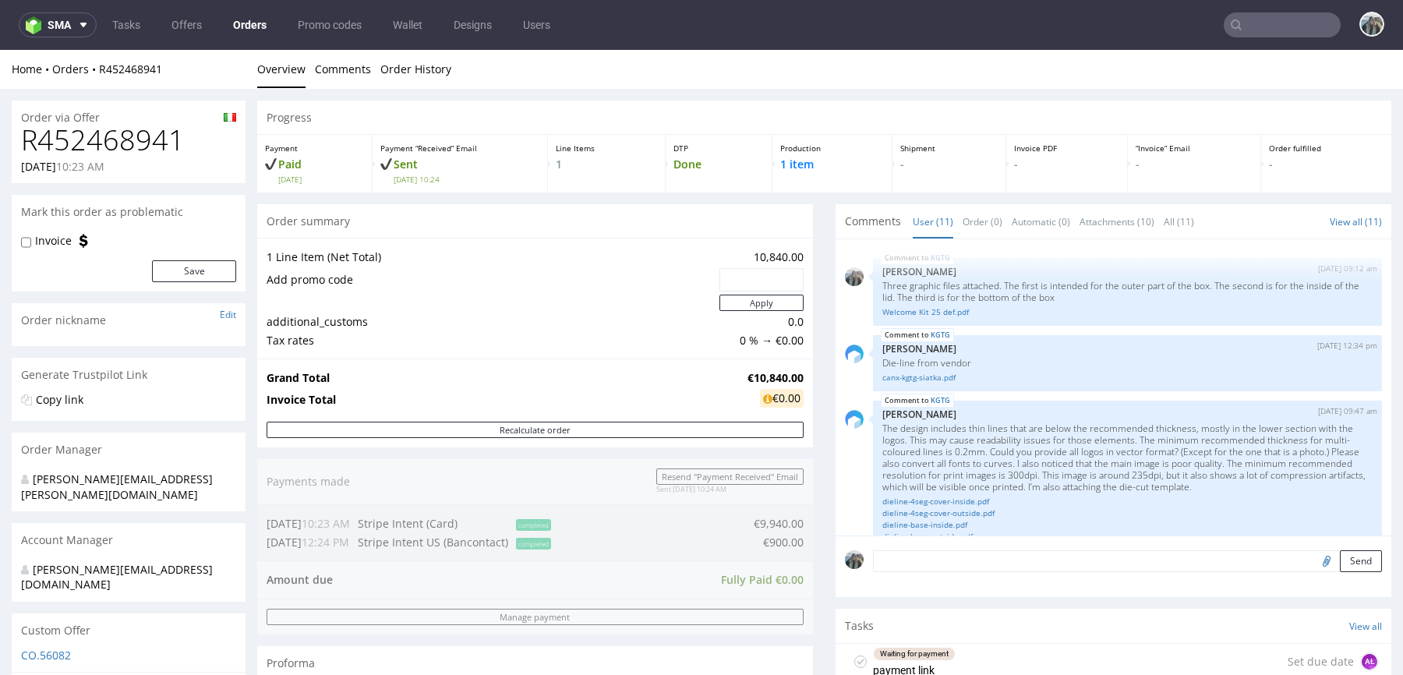
scroll to position [739, 0]
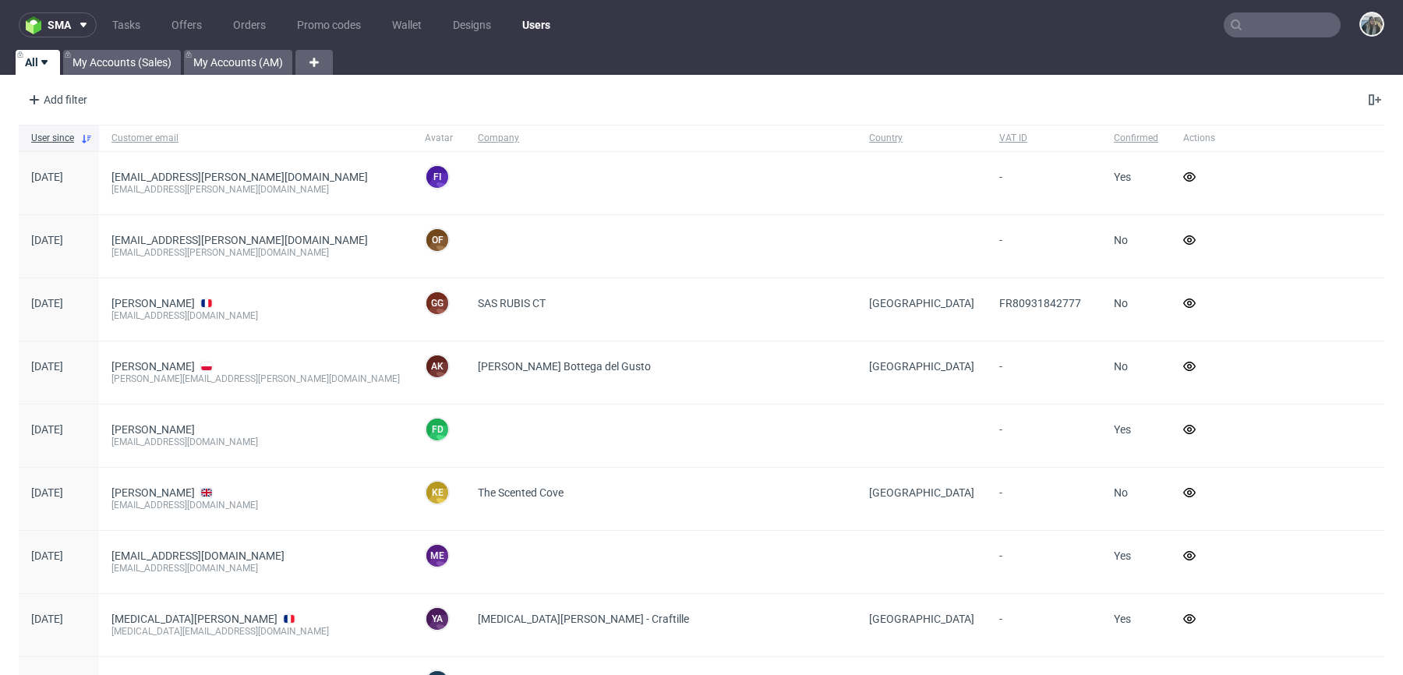
click at [1307, 24] on input "text" at bounding box center [1282, 24] width 117 height 25
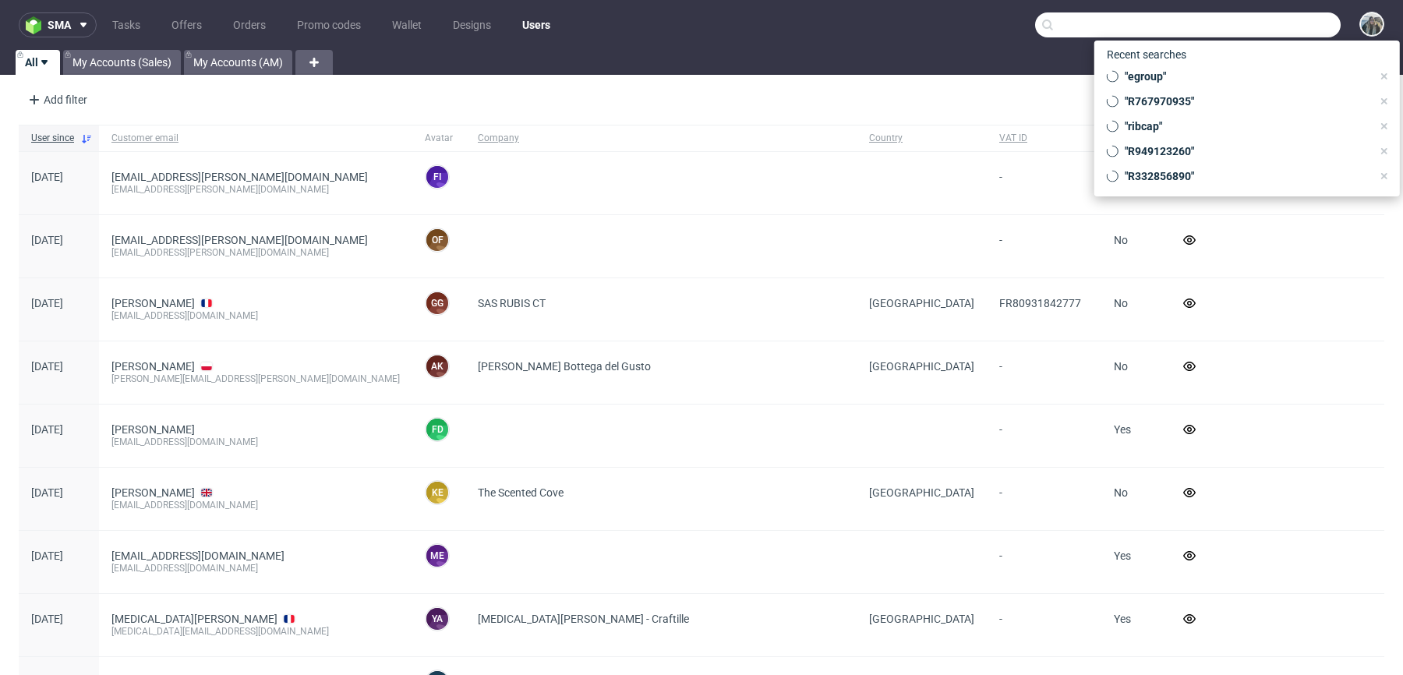
paste input "R730374877"
type input "R730374877"
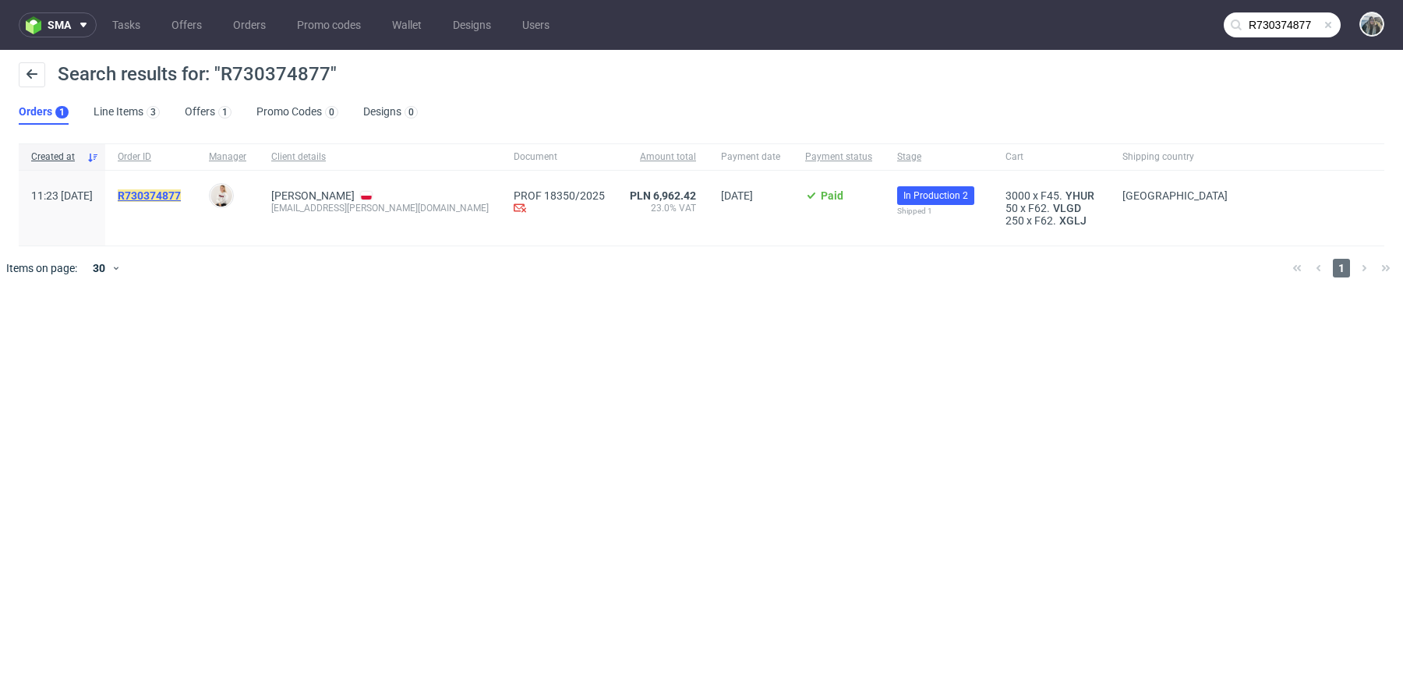
click at [181, 196] on mark "R730374877" at bounding box center [149, 195] width 63 height 12
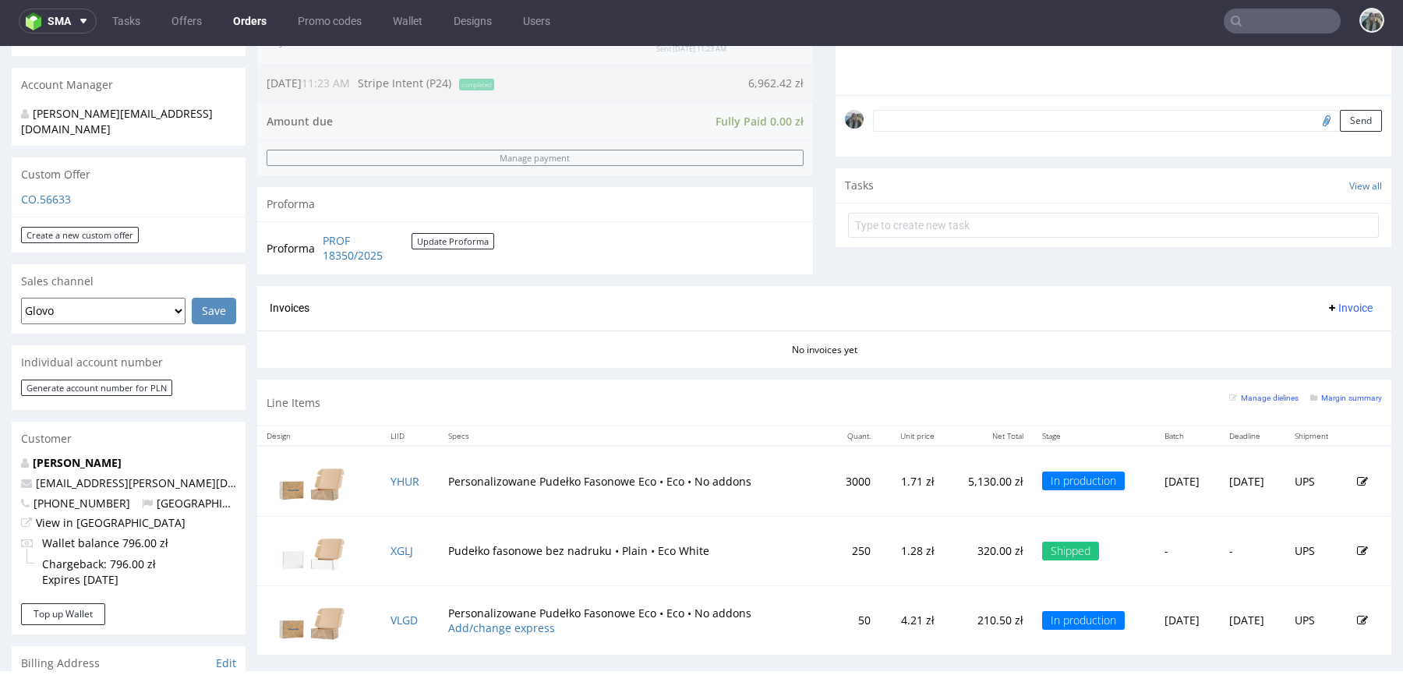
scroll to position [532, 0]
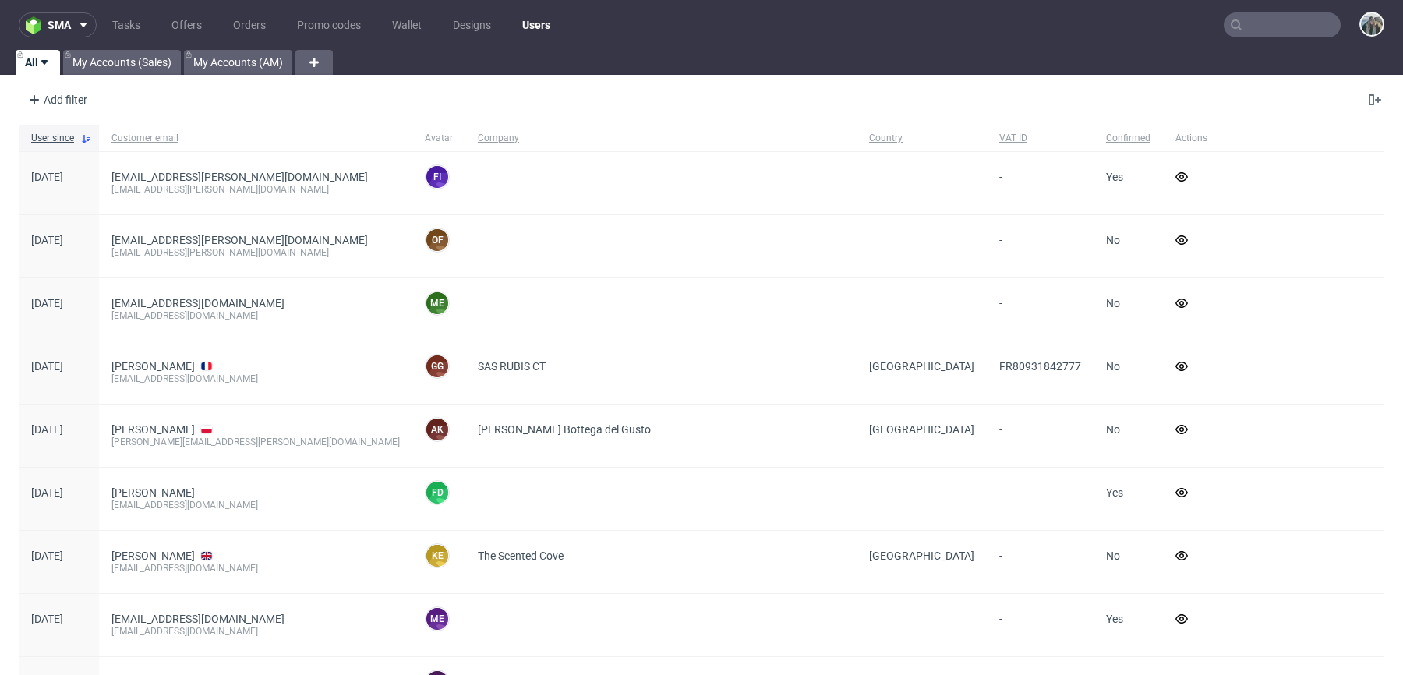
click at [1253, 43] on nav "sma Tasks Offers Orders Promo codes Wallet Designs Users" at bounding box center [701, 25] width 1403 height 50
click at [1257, 30] on input "text" at bounding box center [1282, 24] width 117 height 25
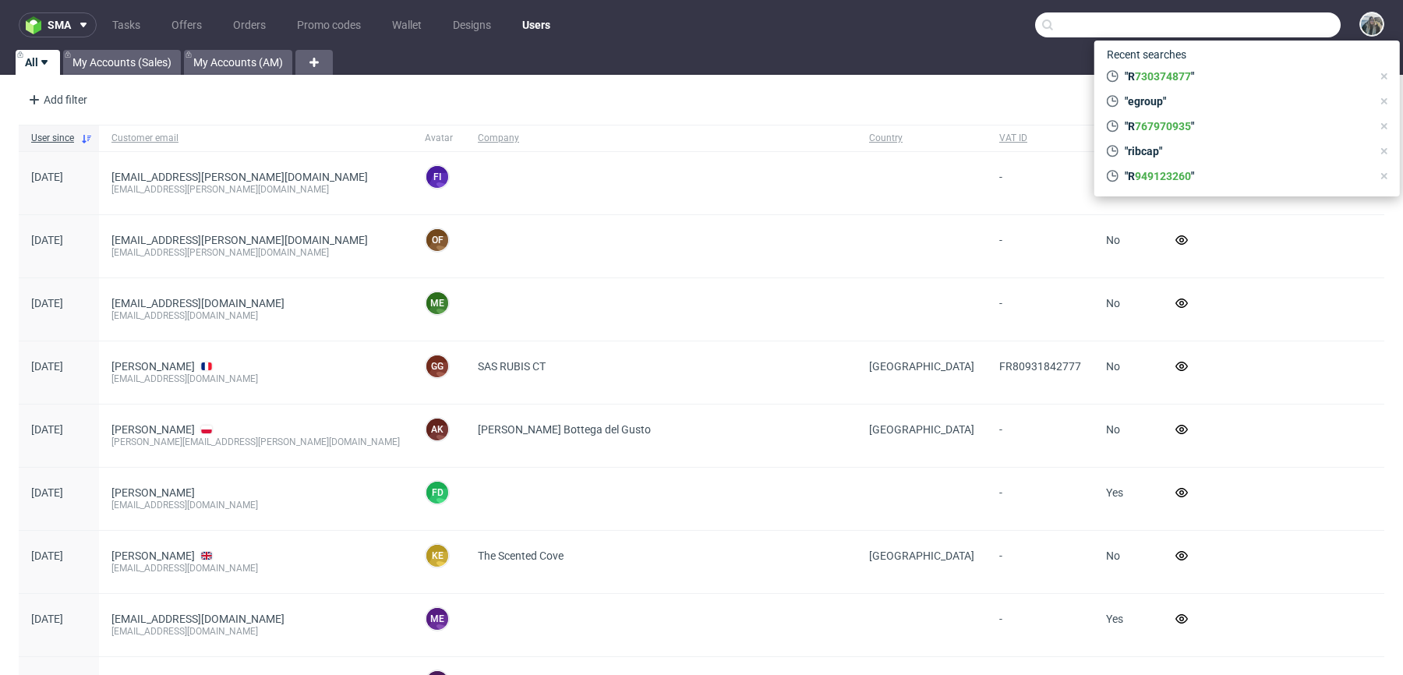
click at [1058, 25] on input "text" at bounding box center [1188, 24] width 306 height 25
click at [1182, 30] on input "text" at bounding box center [1188, 24] width 306 height 25
paste input "R949123260_POWK_complaint"
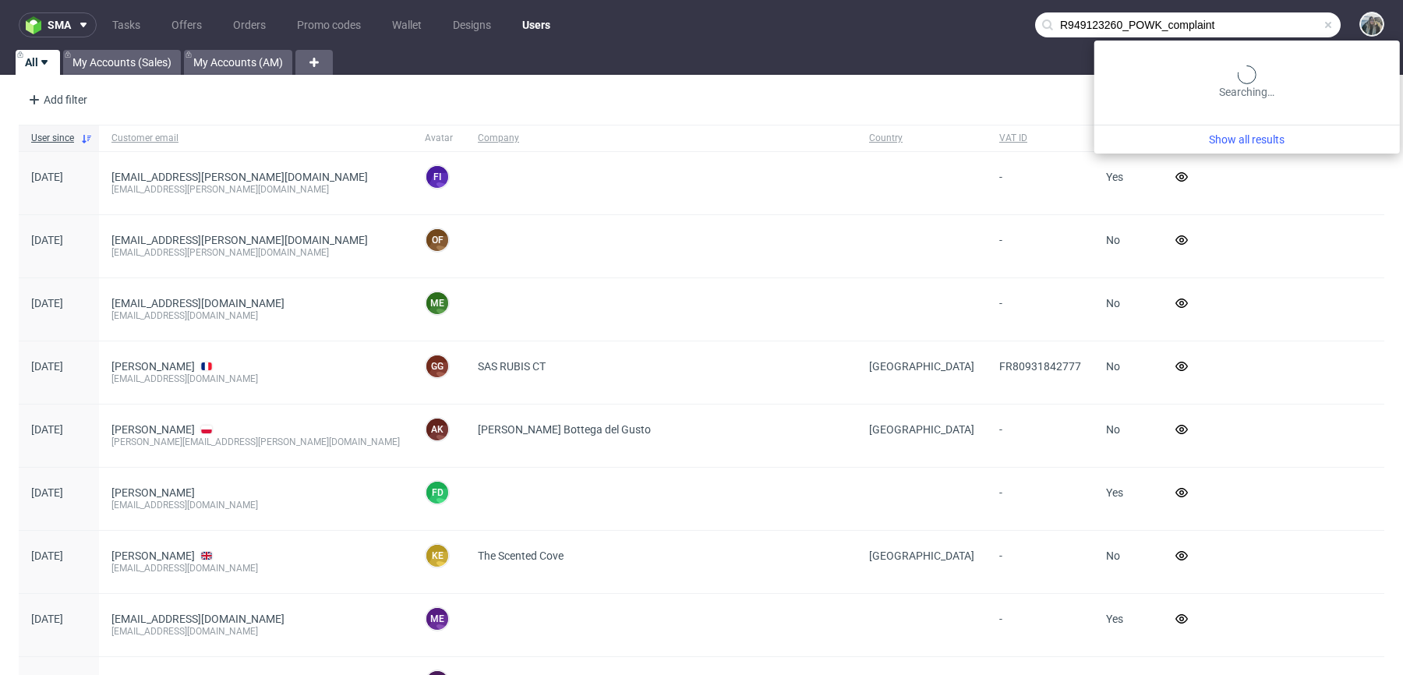
drag, startPoint x: 1101, startPoint y: 22, endPoint x: 1277, endPoint y: 19, distance: 177.0
click at [1264, 21] on input "R949123260_POWK_complaint" at bounding box center [1188, 24] width 306 height 25
type input "R949123260"
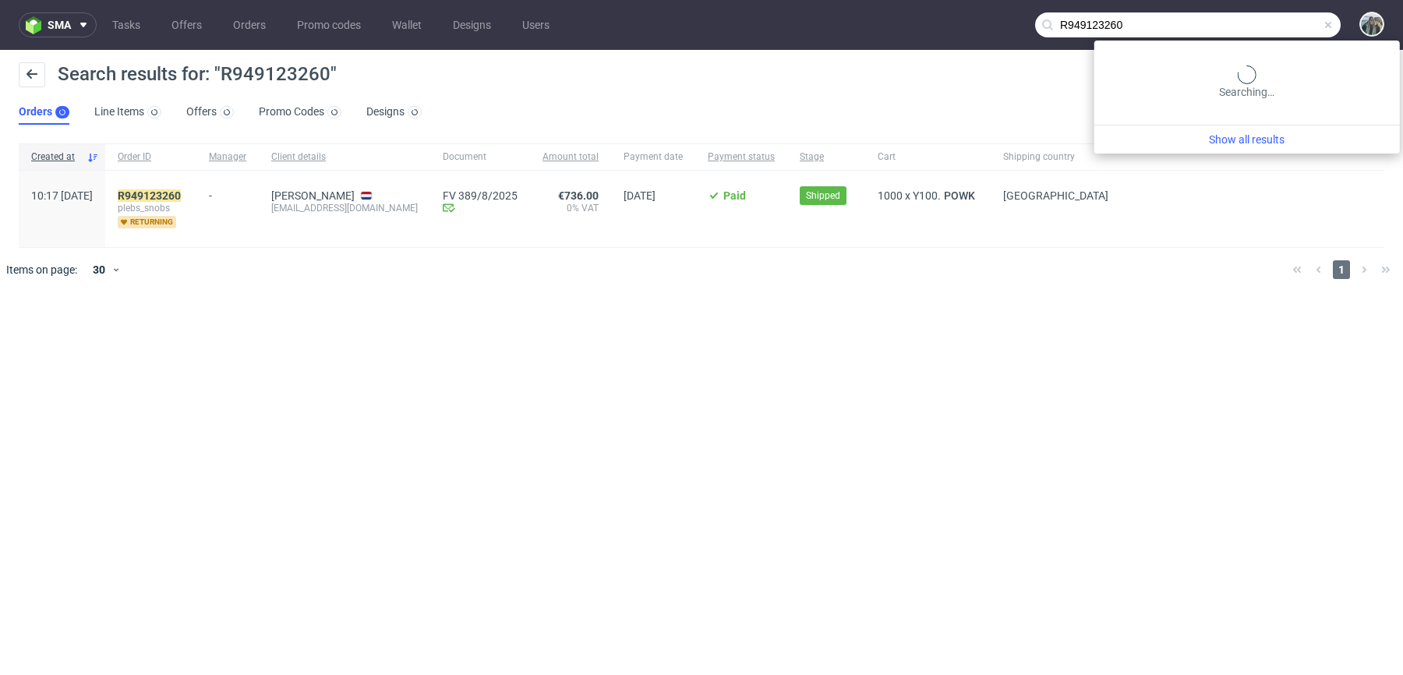
click at [1277, 19] on input "R949123260" at bounding box center [1188, 24] width 306 height 25
